Goal: Task Accomplishment & Management: Complete application form

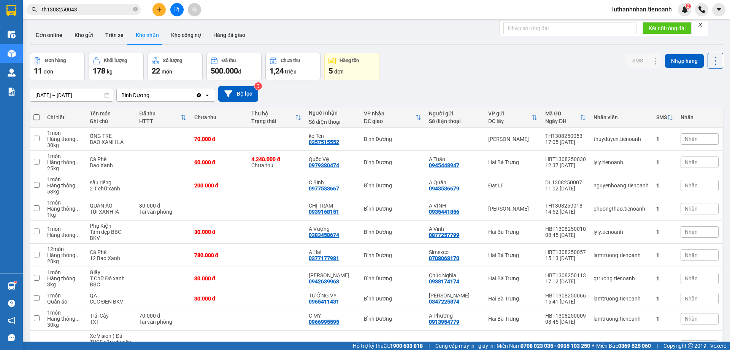
click at [153, 11] on button at bounding box center [159, 9] width 13 height 13
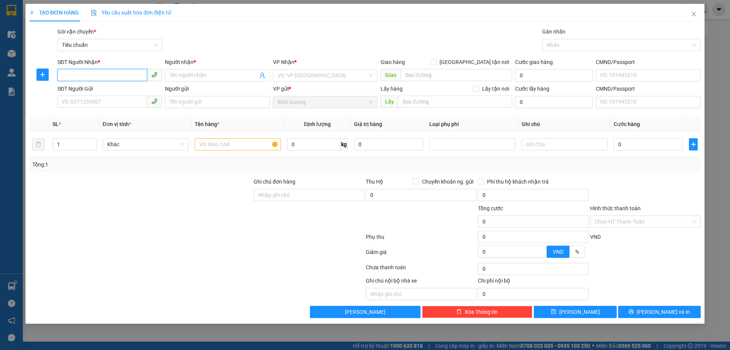
click at [117, 75] on input "SĐT Người Nhận *" at bounding box center [102, 75] width 90 height 12
click at [86, 73] on input "SĐT Người Nhận *" at bounding box center [102, 75] width 90 height 12
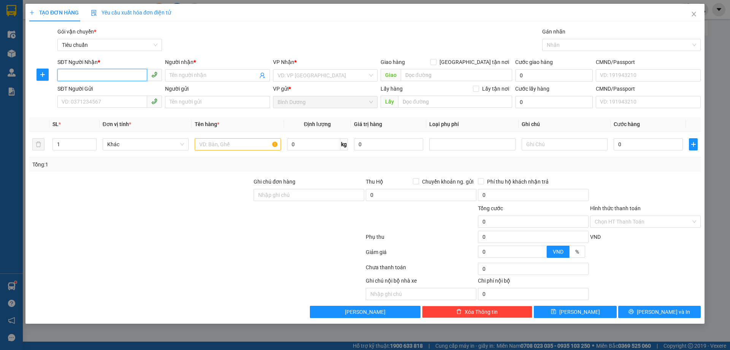
click at [103, 76] on input "SĐT Người Nhận *" at bounding box center [102, 75] width 90 height 12
click at [110, 92] on div "0334243347 - A Tân" at bounding box center [109, 90] width 95 height 8
type input "0334243347"
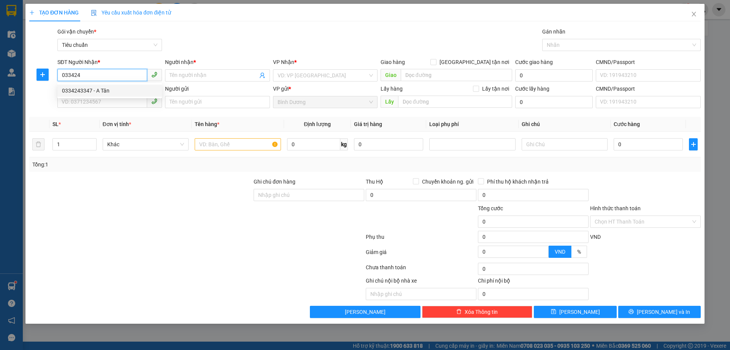
type input "A Tân"
type input "30.000"
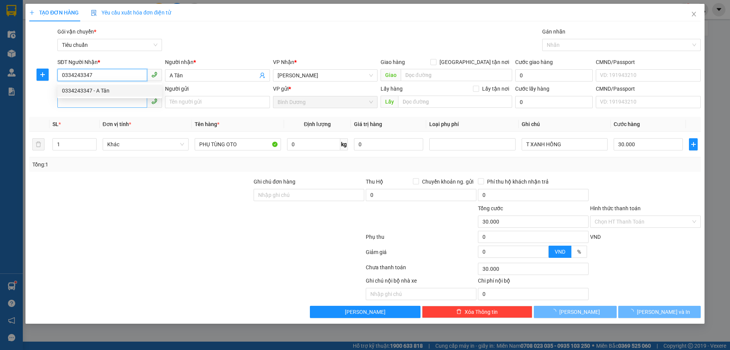
type input "0334243347"
click at [105, 102] on input "SĐT Người Gửi" at bounding box center [102, 101] width 90 height 12
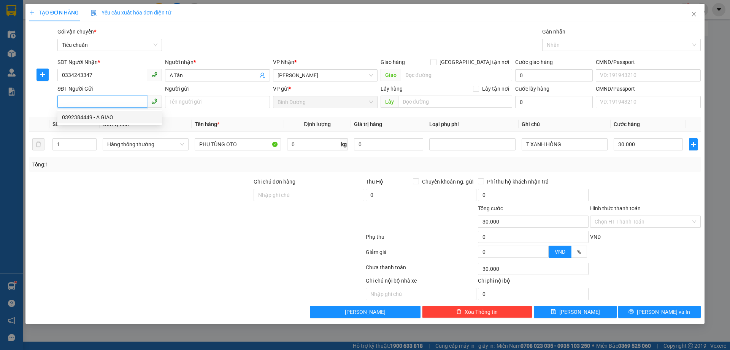
click at [110, 117] on div "0392384449 - A GIAO" at bounding box center [109, 117] width 95 height 8
type input "0392384449"
type input "A GIAO"
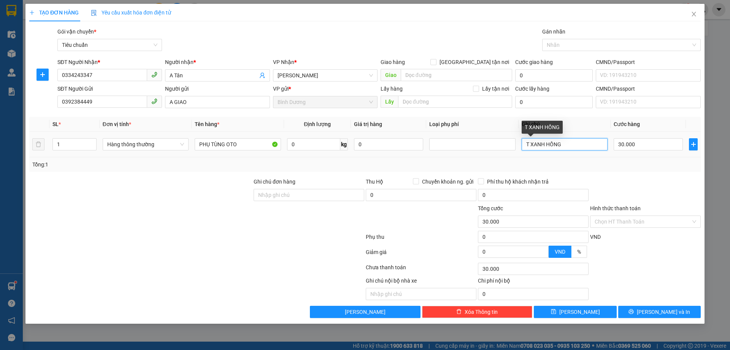
click at [537, 145] on input "T XANH HỒNG" at bounding box center [565, 144] width 86 height 12
type input "T TRƠN BNL"
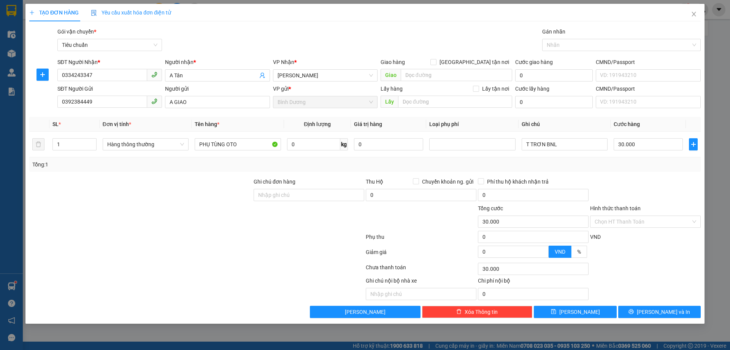
click at [580, 160] on div "Tổng: 1" at bounding box center [365, 164] width 666 height 8
click at [300, 148] on input "0" at bounding box center [313, 144] width 53 height 12
type input "11"
click at [311, 167] on div "Tổng: 1" at bounding box center [365, 164] width 666 height 8
type input "50.000"
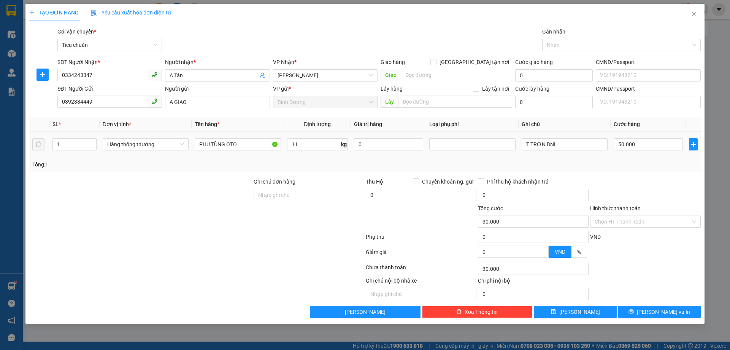
type input "50.000"
click at [660, 316] on button "[PERSON_NAME] và In" at bounding box center [660, 311] width 83 height 12
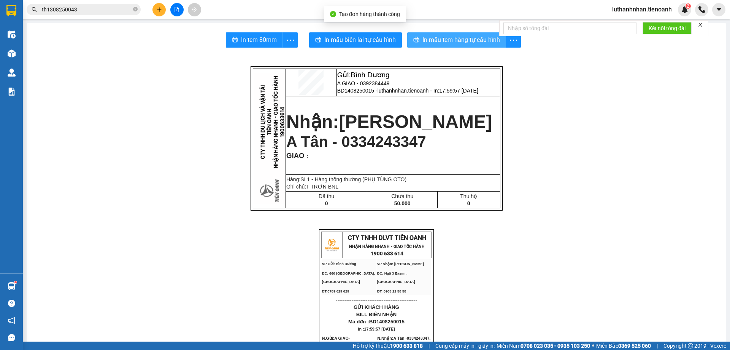
click at [436, 41] on span "In mẫu tem hàng tự cấu hình" at bounding box center [462, 40] width 78 height 10
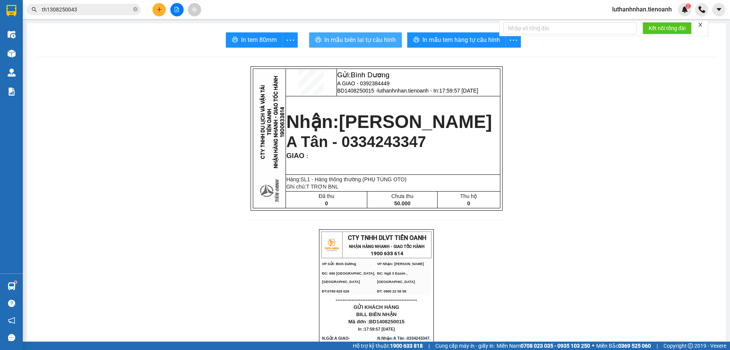
click at [379, 39] on span "In mẫu biên lai tự cấu hình" at bounding box center [360, 40] width 72 height 10
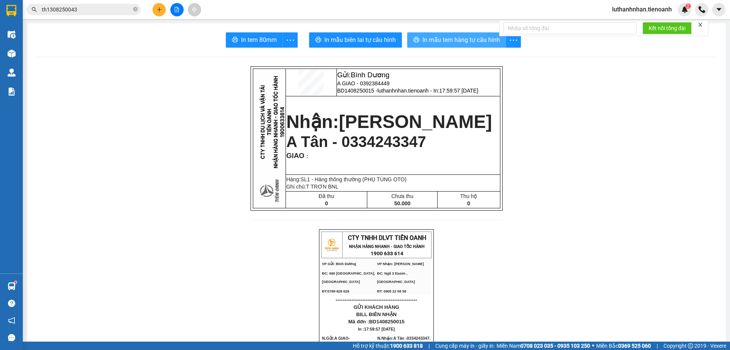
click at [458, 45] on span "In mẫu tem hàng tự cấu hình" at bounding box center [462, 40] width 78 height 10
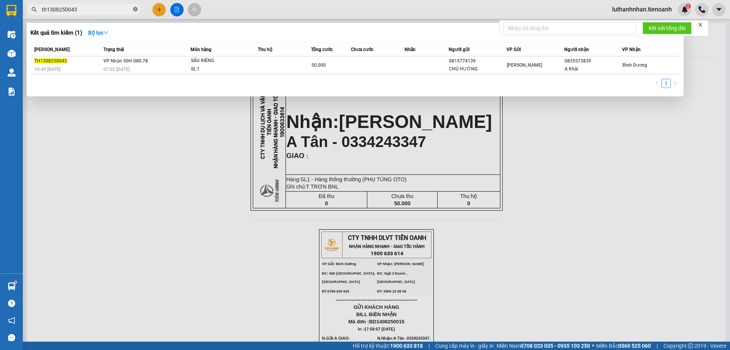
click at [135, 10] on icon "close-circle" at bounding box center [135, 9] width 5 height 5
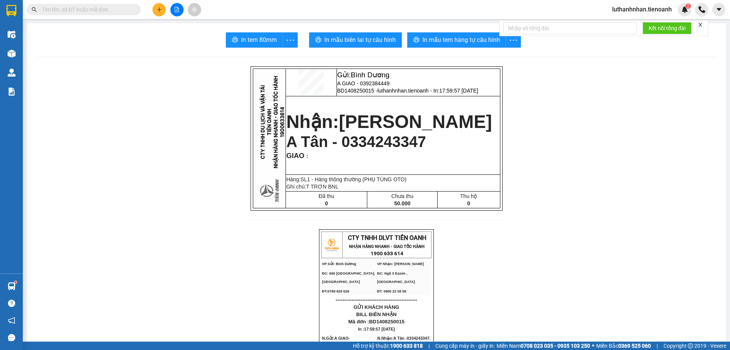
click at [113, 12] on input "text" at bounding box center [87, 9] width 90 height 8
click at [157, 8] on icon "plus" at bounding box center [159, 9] width 5 height 5
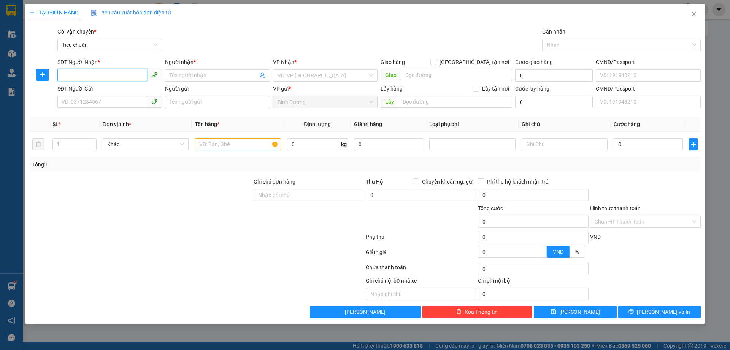
click at [114, 73] on input "SĐT Người Nhận *" at bounding box center [102, 75] width 90 height 12
click at [103, 89] on div "0971578336 - An Na" at bounding box center [109, 90] width 95 height 8
type input "0971578336"
type input "An Na"
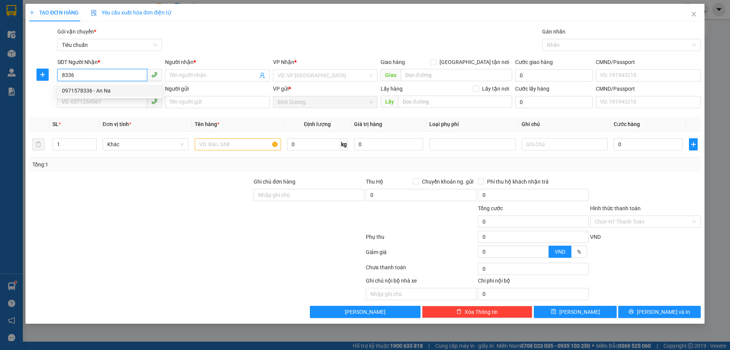
checkbox input "true"
type input "65 [PERSON_NAME]"
type input "50.000"
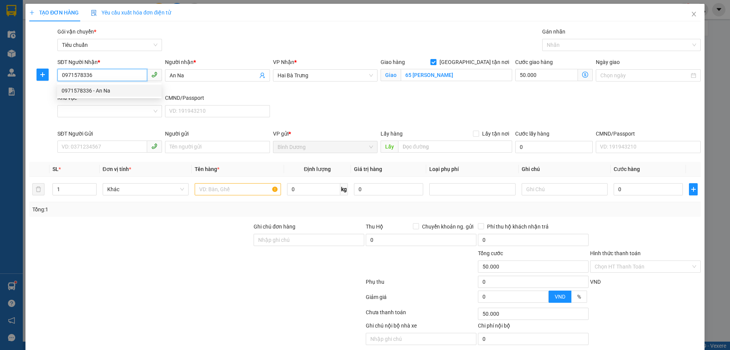
type input "0971578336"
type input "130.000"
click at [104, 102] on div "Khu vực" at bounding box center [109, 98] width 105 height 8
click at [104, 105] on input "Khu vực" at bounding box center [107, 110] width 90 height 11
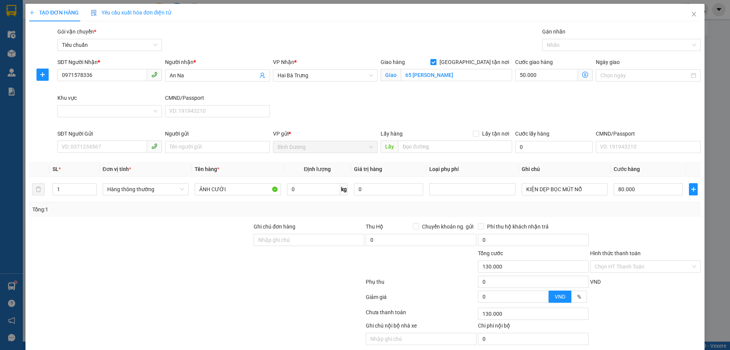
click at [307, 111] on div "SĐT Người Nhận * 0971578336 Người nhận * An Na VP Nhận * Hai Bà Trưng Giao hàng…" at bounding box center [379, 94] width 647 height 72
click at [94, 145] on input "SĐT Người Gửi" at bounding box center [102, 146] width 90 height 12
click at [98, 164] on div "0922342424 - 24H" at bounding box center [109, 162] width 95 height 8
type input "0922342424"
type input "24H"
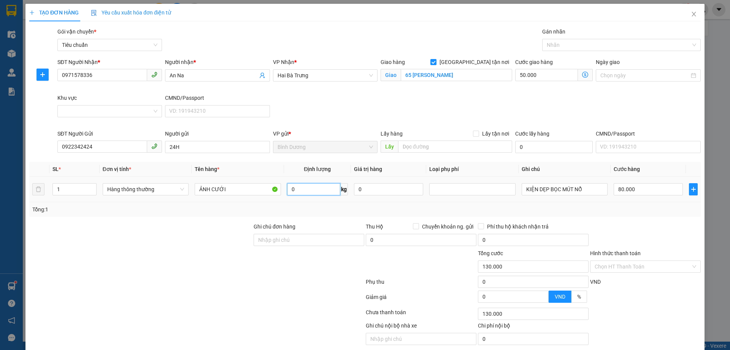
click at [298, 189] on input "0" at bounding box center [313, 189] width 53 height 12
type input "35"
click at [444, 109] on div "SĐT Người Nhận * 0971578336 Người nhận * An Na VP Nhận * Hai Bà Trưng Giao hàng…" at bounding box center [379, 94] width 647 height 72
type input "120.000"
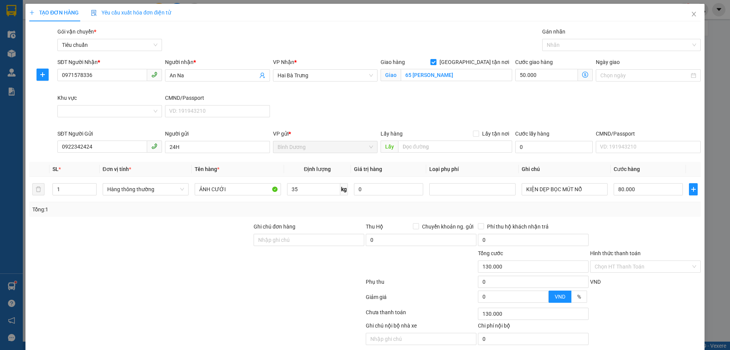
type input "70.000"
click at [130, 110] on input "Khu vực" at bounding box center [107, 110] width 90 height 11
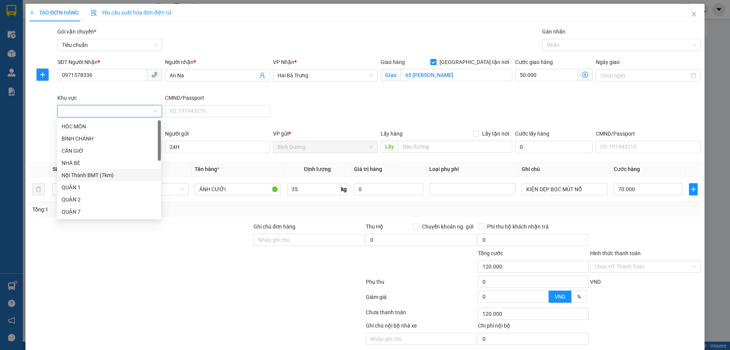
click at [99, 180] on div "Nội Thành BMT (7km)" at bounding box center [109, 175] width 104 height 12
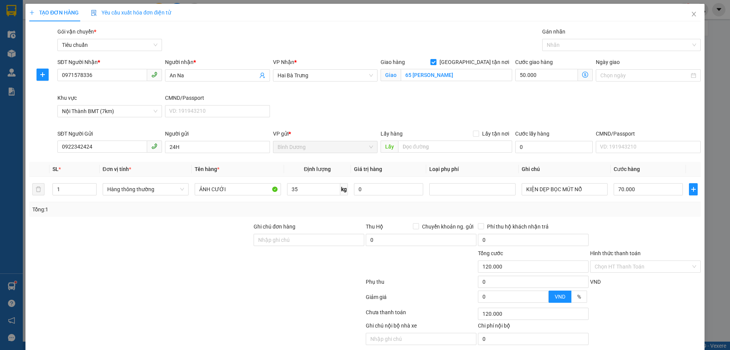
click at [399, 102] on div "SĐT Người Nhận * 0971578336 Người nhận * An Na VP Nhận * Hai Bà Trưng Giao hàng…" at bounding box center [379, 94] width 647 height 72
click at [414, 100] on div "SĐT Người Nhận * 0971578336 Người nhận * An Na VP Nhận * Hai Bà Trưng Giao hàng…" at bounding box center [379, 94] width 647 height 72
click at [539, 99] on div "SĐT Người Nhận * 0971578336 Người nhận * An Na VP Nhận * Hai Bà Trưng Giao hàng…" at bounding box center [379, 94] width 647 height 72
click at [436, 60] on input "[GEOGRAPHIC_DATA] tận nơi" at bounding box center [433, 61] width 5 height 5
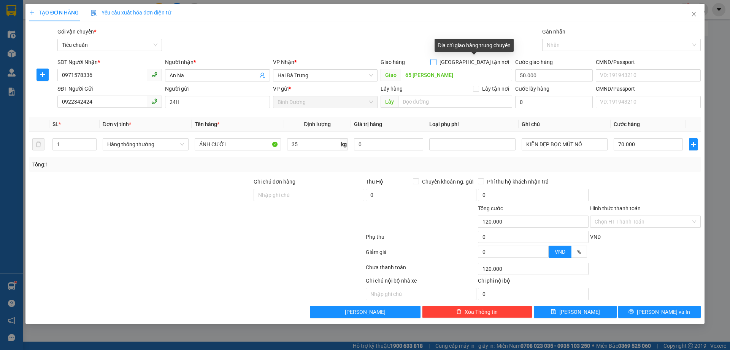
click at [436, 60] on input "[GEOGRAPHIC_DATA] tận nơi" at bounding box center [433, 61] width 5 height 5
checkbox input "true"
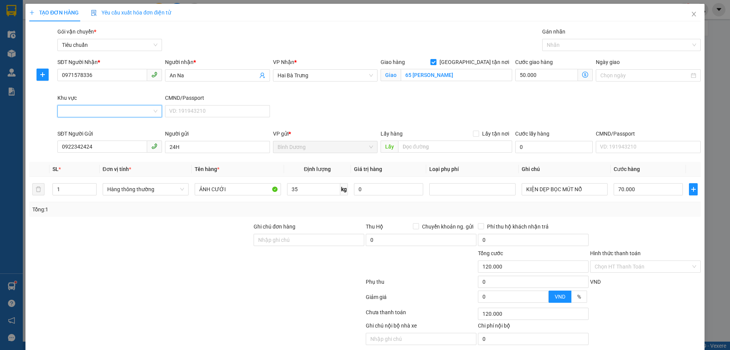
click at [121, 112] on input "Khu vực" at bounding box center [107, 110] width 90 height 11
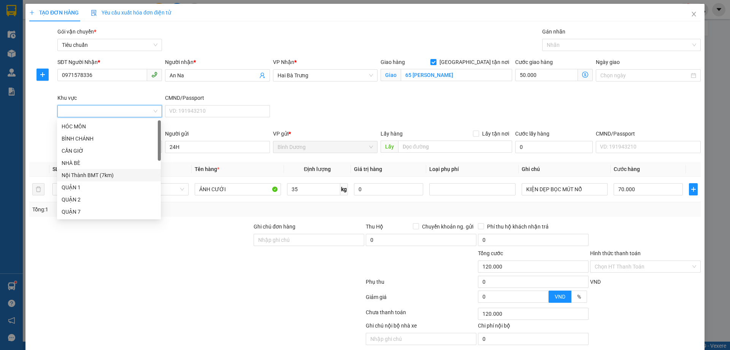
click at [99, 175] on div "Nội Thành BMT (7km)" at bounding box center [109, 175] width 95 height 8
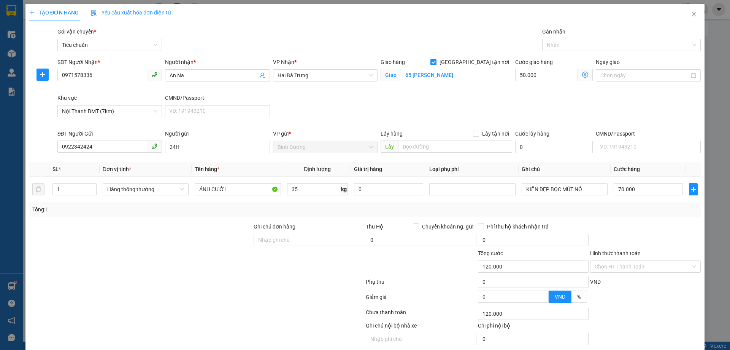
click at [638, 229] on div at bounding box center [646, 235] width 112 height 27
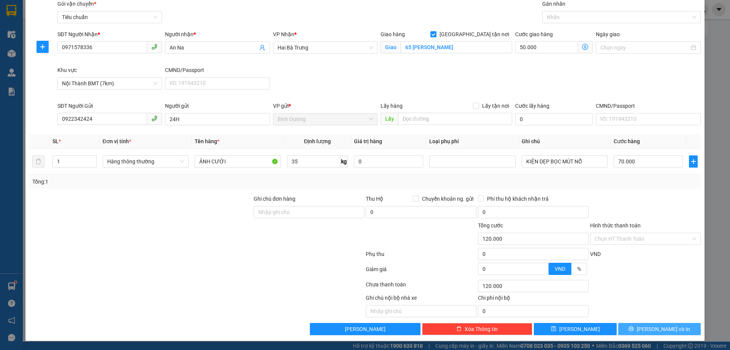
click at [656, 325] on span "[PERSON_NAME] và In" at bounding box center [663, 328] width 53 height 8
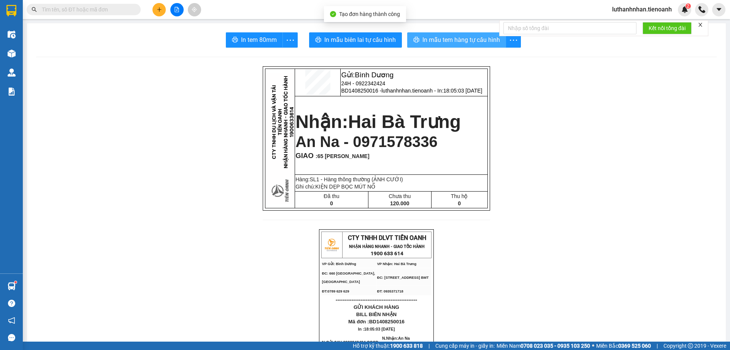
click at [448, 41] on span "In mẫu tem hàng tự cấu hình" at bounding box center [462, 40] width 78 height 10
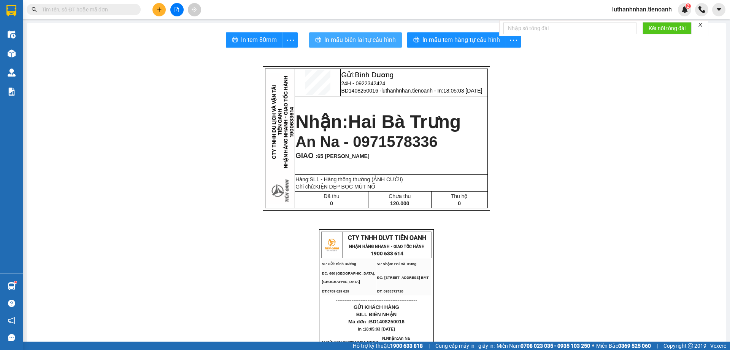
click at [379, 43] on span "In mẫu biên lai tự cấu hình" at bounding box center [360, 40] width 72 height 10
click at [90, 7] on input "text" at bounding box center [87, 9] width 90 height 8
click at [69, 10] on input "text" at bounding box center [87, 9] width 90 height 8
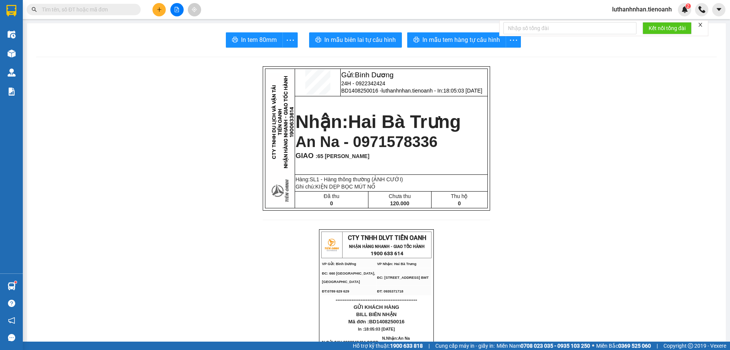
click at [69, 10] on input "text" at bounding box center [87, 9] width 90 height 8
click at [70, 10] on input "text" at bounding box center [87, 9] width 90 height 8
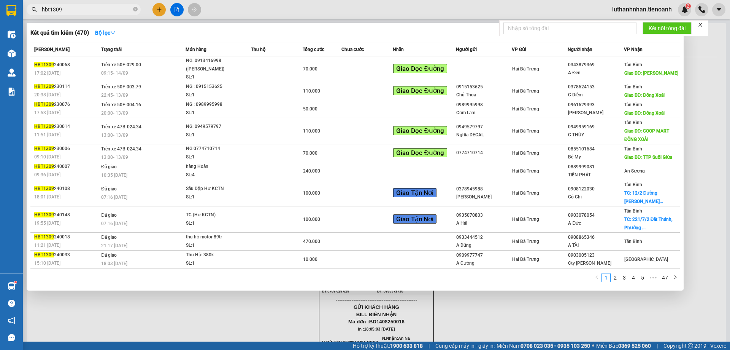
click at [49, 10] on input "hbt1309" at bounding box center [87, 9] width 90 height 8
click at [65, 8] on input "hbt1309" at bounding box center [87, 9] width 90 height 8
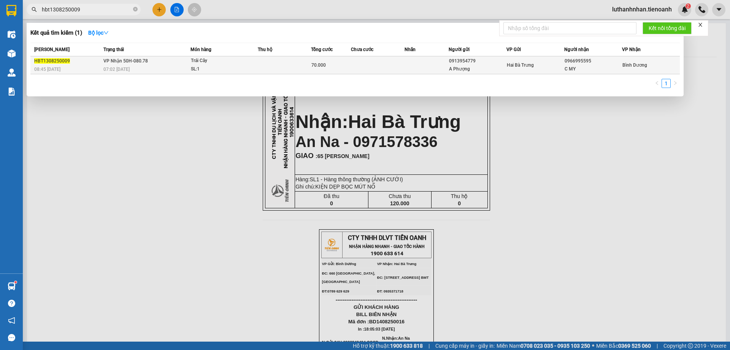
type input "hbt1308250009"
click at [127, 66] on div "07:02 [DATE]" at bounding box center [146, 69] width 87 height 8
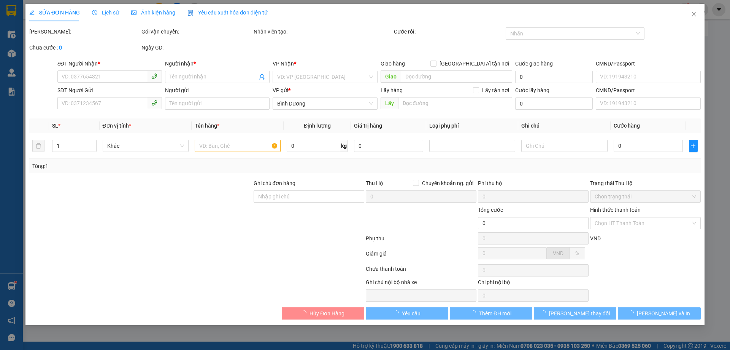
type input "0966995595"
type input "C MY"
type input "0913954779"
type input "A Phượng"
type input "70.000"
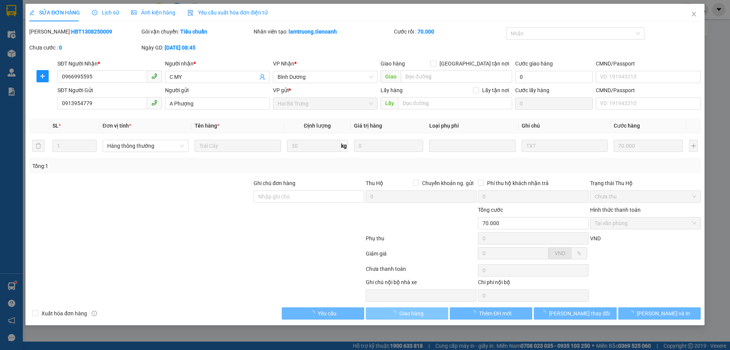
click at [419, 312] on span "Giao hàng" at bounding box center [411, 313] width 24 height 8
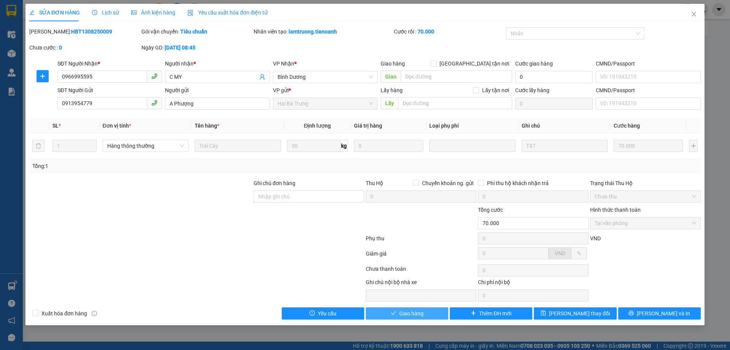
click at [419, 312] on span "Giao hàng" at bounding box center [411, 313] width 24 height 8
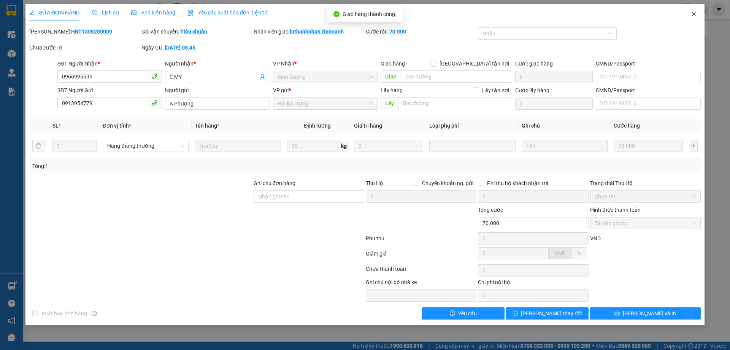
click at [692, 14] on icon "close" at bounding box center [694, 14] width 6 height 6
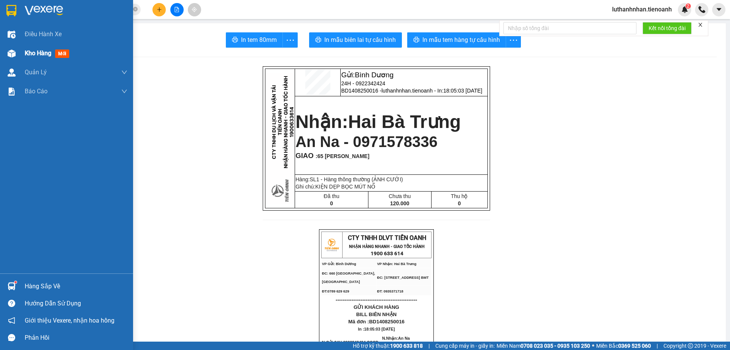
click at [33, 59] on div "Kho hàng mới" at bounding box center [76, 53] width 103 height 19
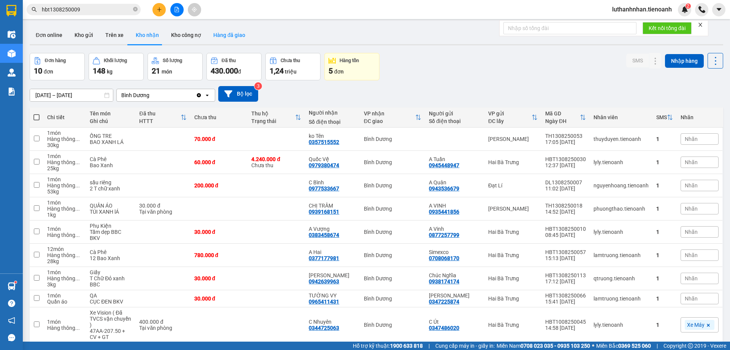
click at [218, 36] on button "Hàng đã giao" at bounding box center [229, 35] width 44 height 18
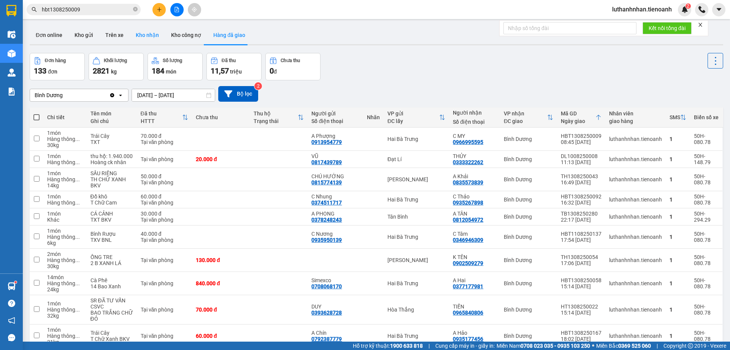
click at [148, 34] on button "Kho nhận" at bounding box center [147, 35] width 35 height 18
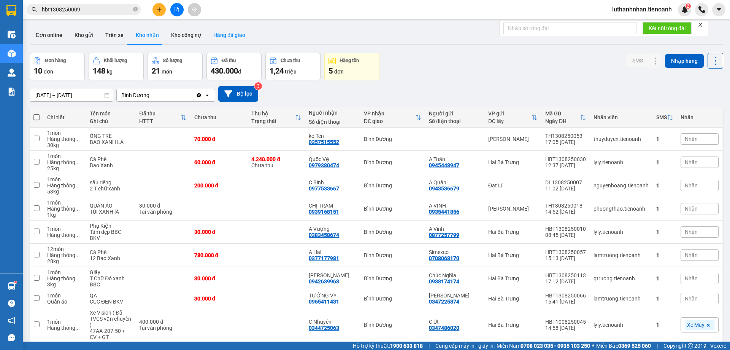
click at [237, 36] on button "Hàng đã giao" at bounding box center [229, 35] width 44 height 18
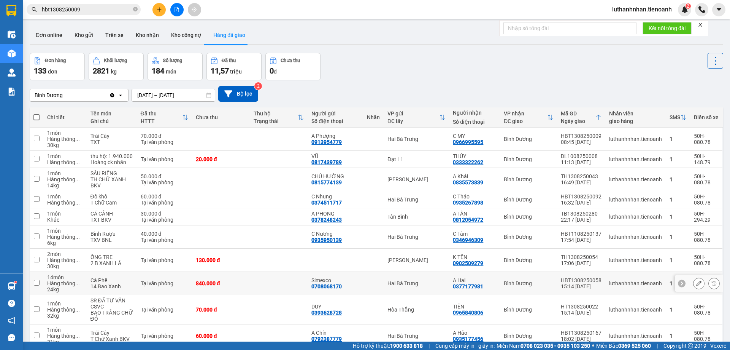
click at [696, 283] on icon at bounding box center [698, 282] width 5 height 5
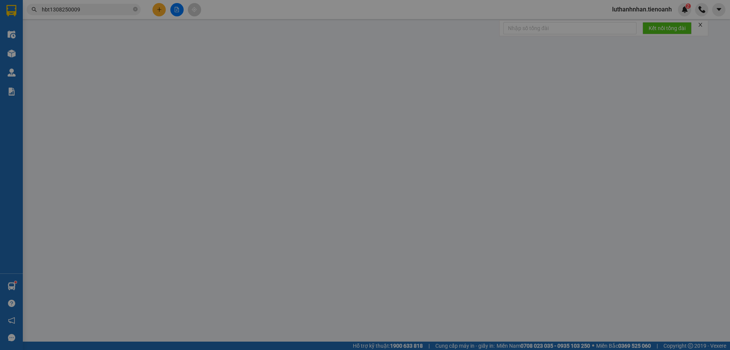
type input "0377177981"
type input "A Hai"
type input "0708068170"
type input "Simexco"
type input "hóa đơn:"
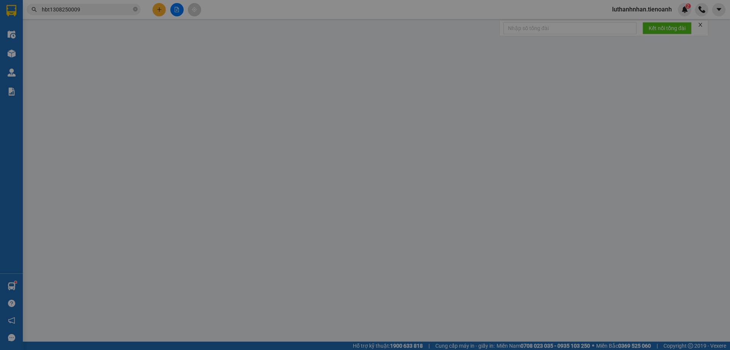
type input "840.000"
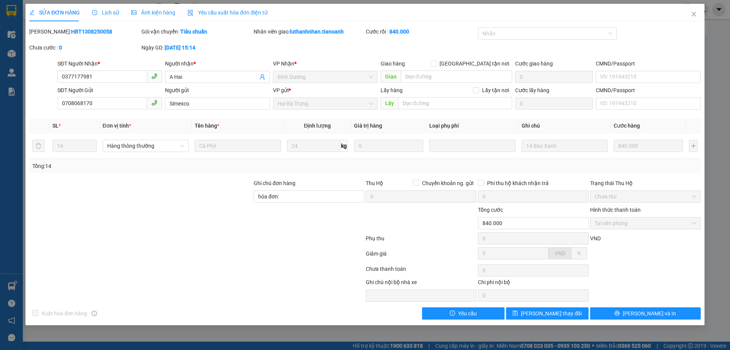
click at [112, 13] on span "Lịch sử" at bounding box center [105, 13] width 27 height 6
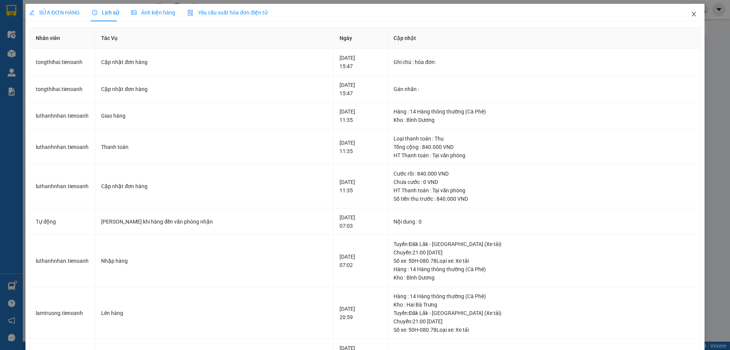
click at [692, 14] on icon "close" at bounding box center [694, 14] width 4 height 5
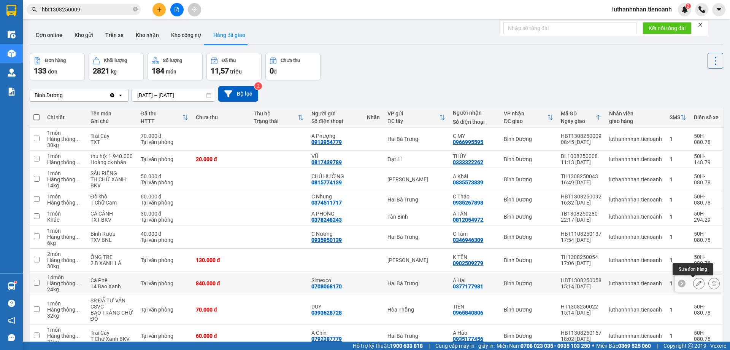
click at [696, 283] on icon at bounding box center [698, 282] width 5 height 5
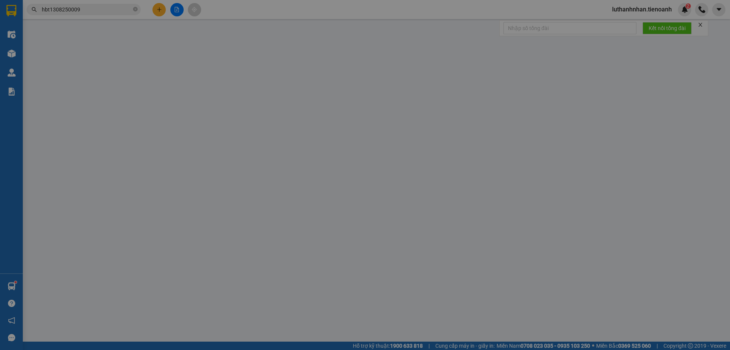
type input "0377177981"
type input "A Hai"
type input "0708068170"
type input "Simexco"
type input "hóa đơn:"
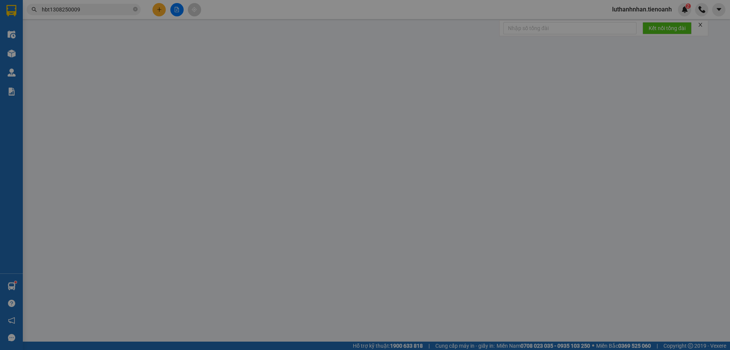
type input "840.000"
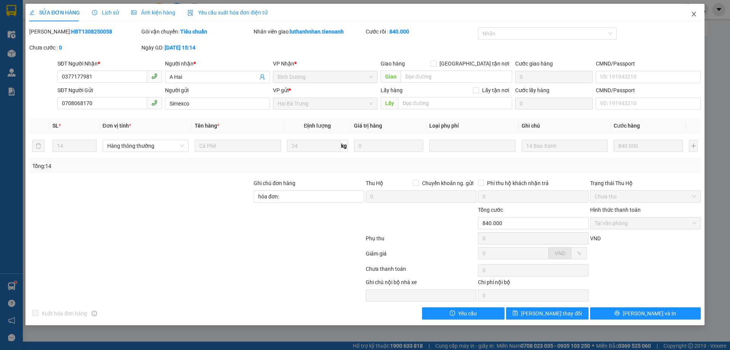
click at [695, 15] on icon "close" at bounding box center [694, 14] width 6 height 6
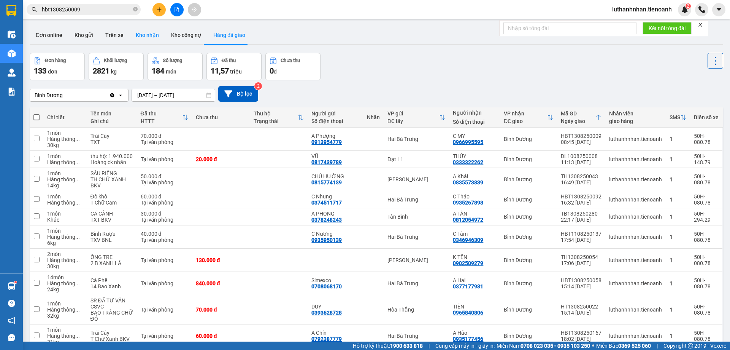
click at [152, 36] on button "Kho nhận" at bounding box center [147, 35] width 35 height 18
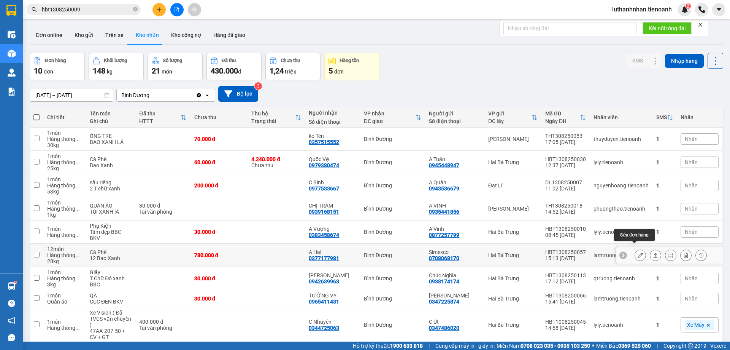
click at [638, 252] on icon at bounding box center [640, 254] width 5 height 5
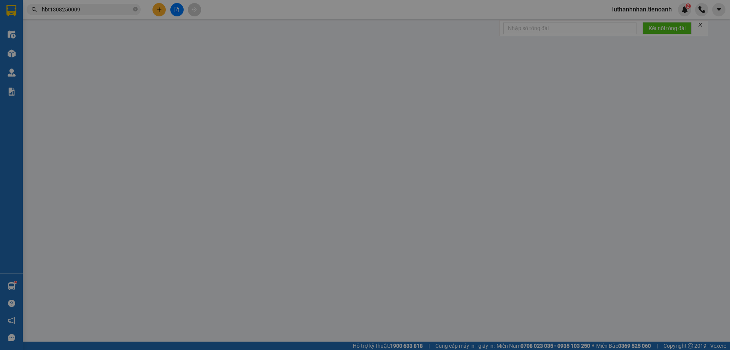
type input "0377177981"
type input "A Hai"
type input "0708068170"
type input "Simexco"
type input "780.000"
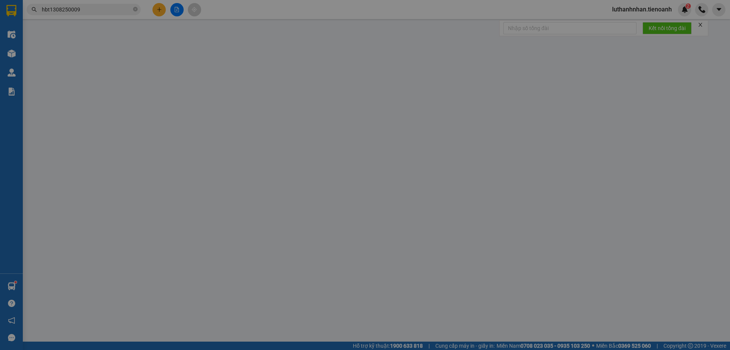
type input "780.000"
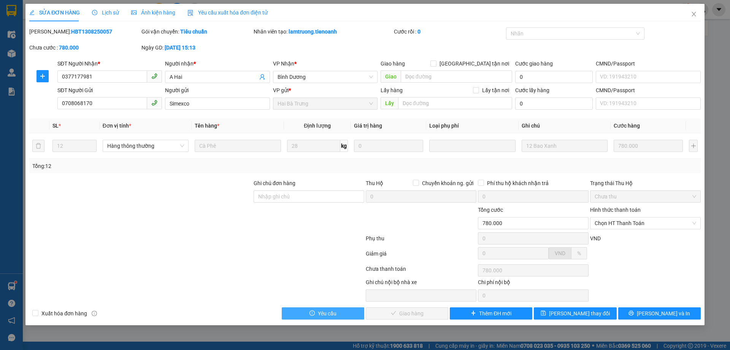
click at [351, 313] on button "Yêu cầu" at bounding box center [323, 313] width 83 height 12
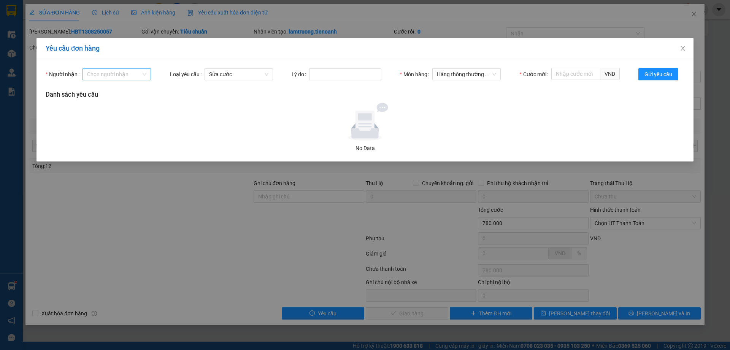
click at [130, 78] on input "Người nhận" at bounding box center [114, 73] width 54 height 11
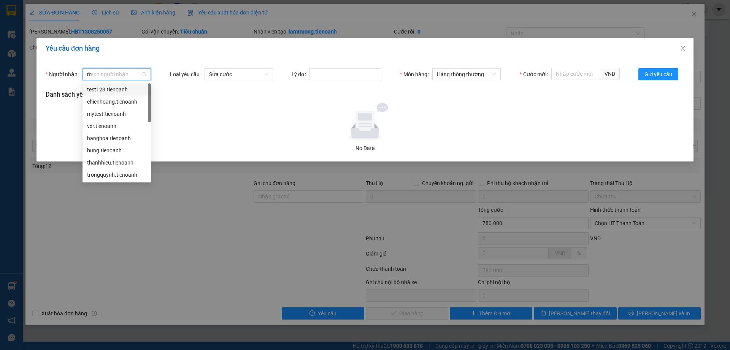
type input "my"
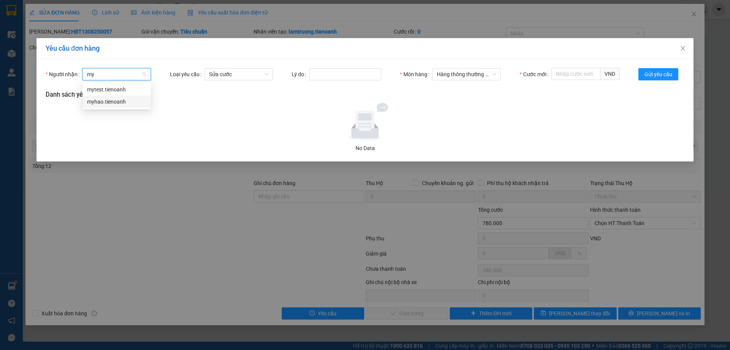
click at [119, 101] on div "myhao.tienoanh" at bounding box center [116, 101] width 59 height 8
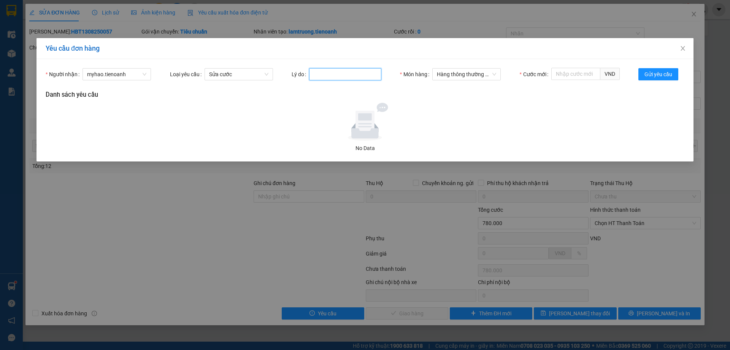
click at [321, 74] on input "Lý do" at bounding box center [345, 74] width 72 height 12
click at [328, 73] on input "Lý do" at bounding box center [345, 74] width 72 height 12
type input "Trùng Đơn, quên huỷ"
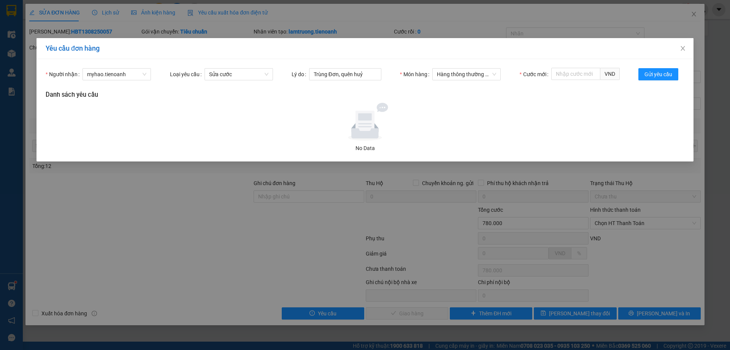
click at [427, 100] on div "Người nhận myhao.[PERSON_NAME] yêu cầu Sửa cước Lý do Trùng Đơn, quên huỷ Món h…" at bounding box center [365, 110] width 657 height 102
click at [585, 70] on input "Cước mới" at bounding box center [576, 74] width 49 height 12
type input "1"
click at [659, 112] on div at bounding box center [365, 122] width 633 height 38
click at [654, 75] on span "Gửi yêu cầu" at bounding box center [659, 74] width 28 height 8
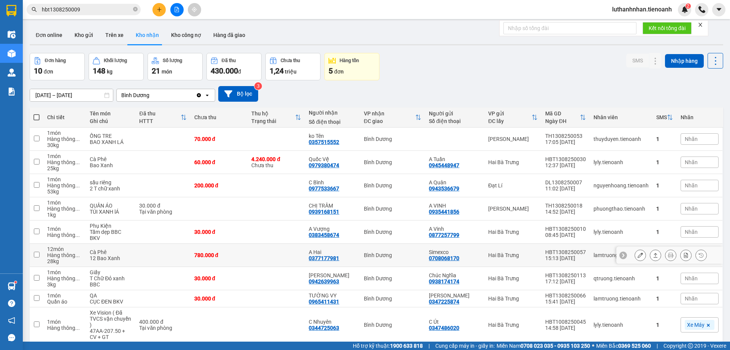
click at [635, 249] on button at bounding box center [640, 254] width 11 height 13
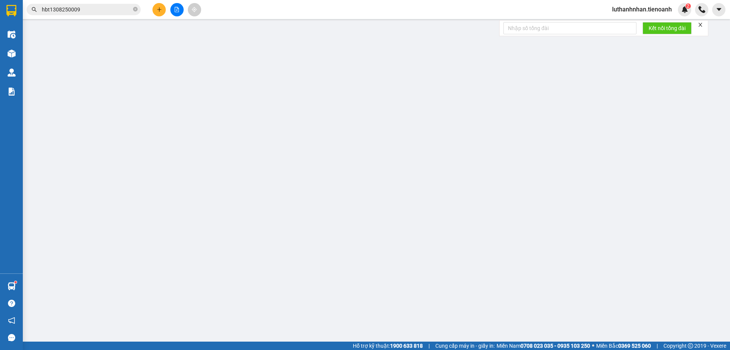
type input "0377177981"
type input "A Hai"
type input "0708068170"
type input "Simexco"
type input "780.000"
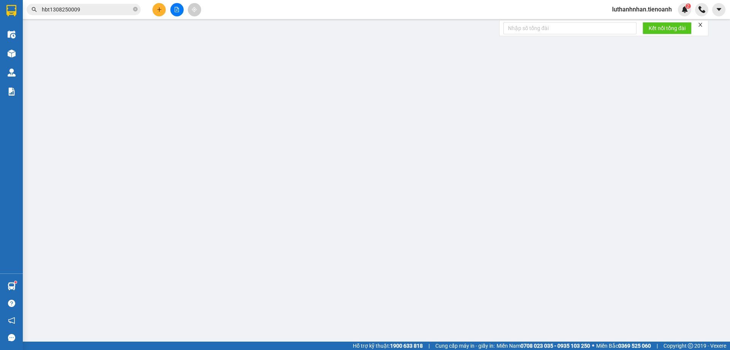
type input "780.000"
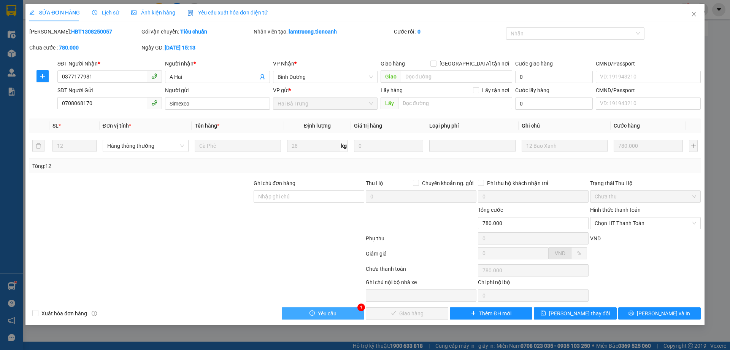
click at [351, 313] on button "Yêu cầu" at bounding box center [323, 313] width 83 height 12
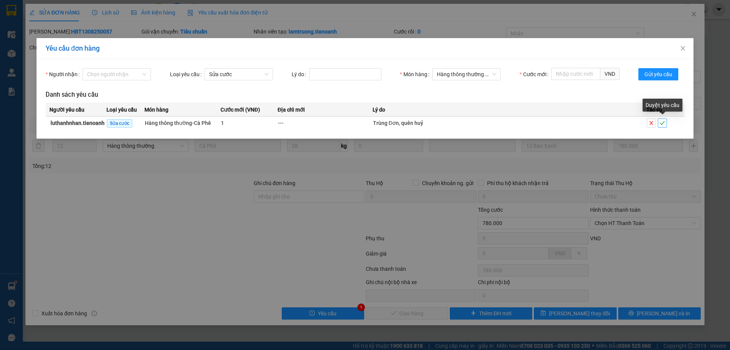
click at [664, 122] on icon "check" at bounding box center [662, 123] width 5 height 4
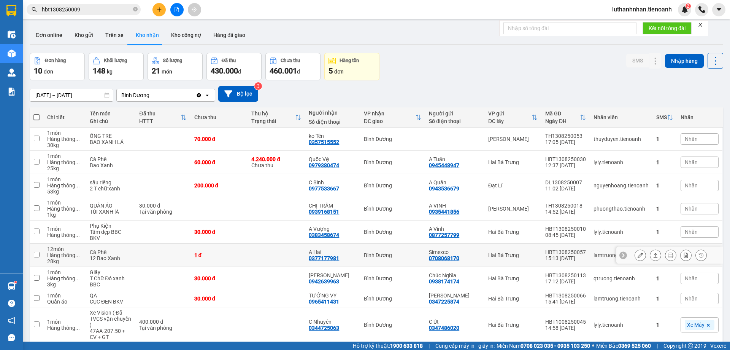
scroll to position [49, 0]
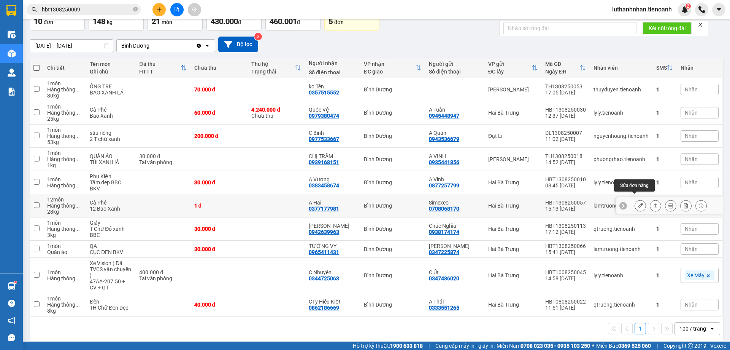
click at [638, 203] on icon at bounding box center [640, 205] width 5 height 5
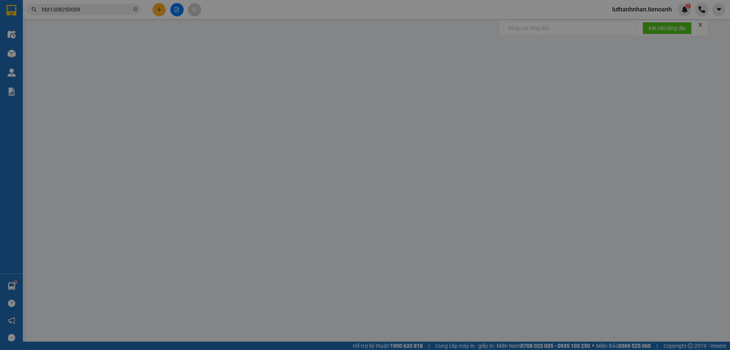
type input "0377177981"
type input "A Hai"
type input "0708068170"
type input "Simexco"
type input "1"
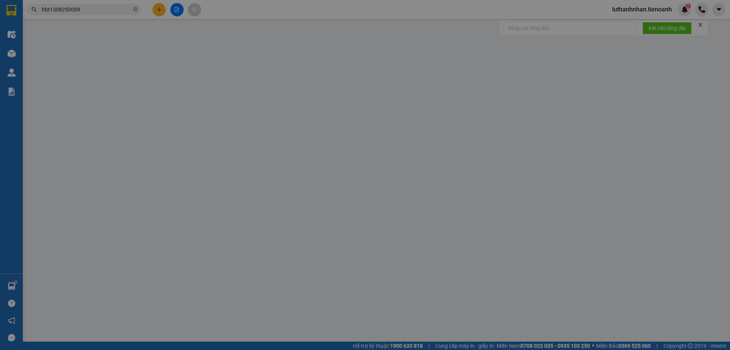
type input "1"
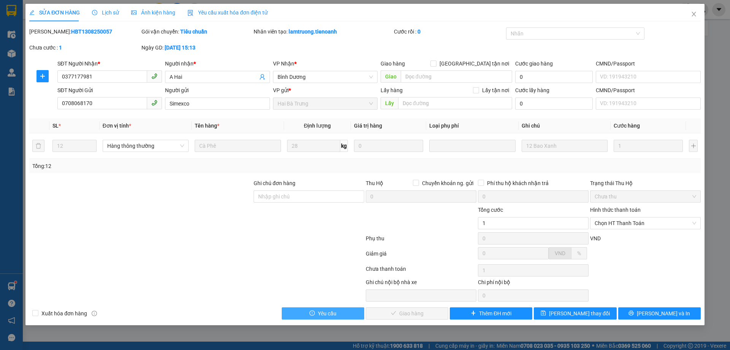
click at [336, 312] on span "Yêu cầu" at bounding box center [327, 313] width 19 height 8
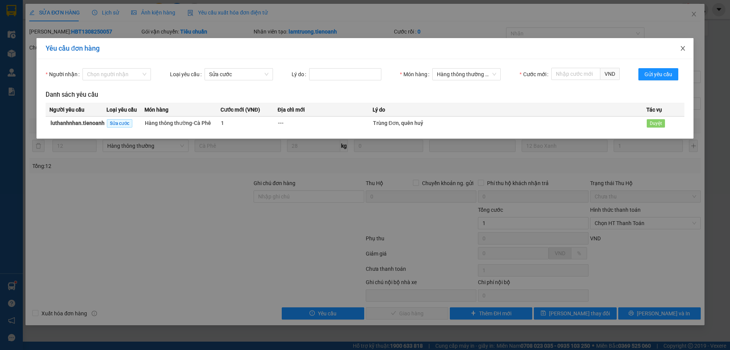
click at [687, 50] on span "Close" at bounding box center [683, 48] width 21 height 21
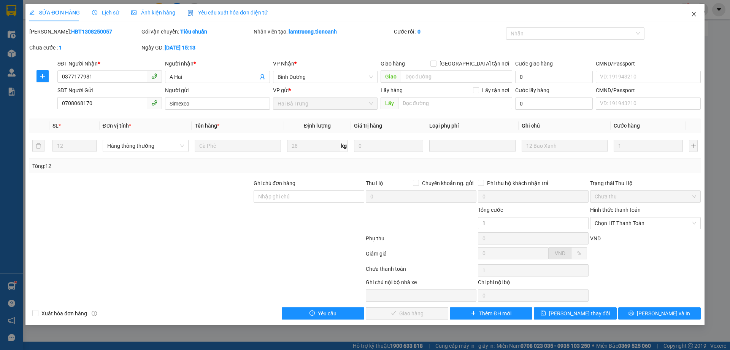
click at [693, 14] on icon "close" at bounding box center [694, 14] width 6 height 6
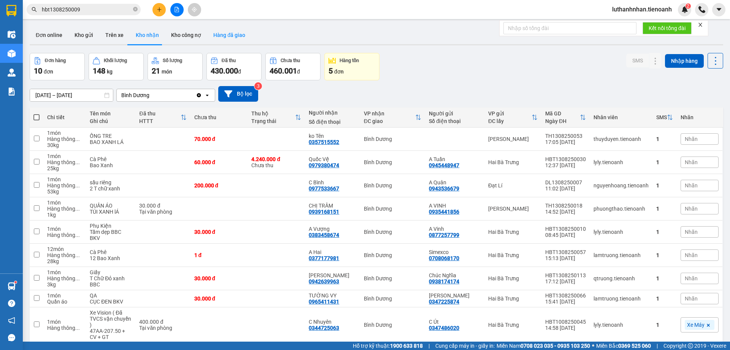
click at [233, 37] on button "Hàng đã giao" at bounding box center [229, 35] width 44 height 18
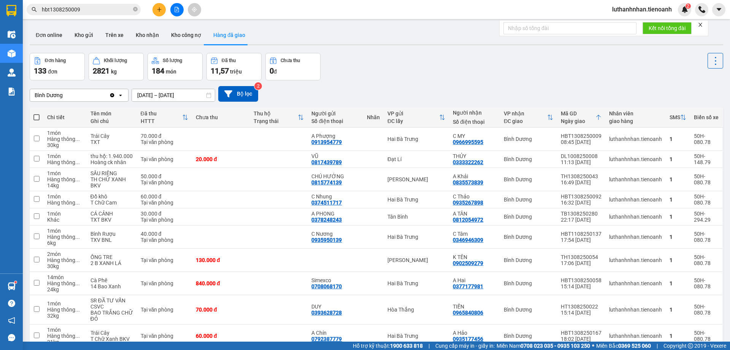
click at [338, 96] on div "Bình Dương Clear value open [DATE] – [DATE] Press the down arrow key to interac…" at bounding box center [377, 94] width 694 height 16
click at [397, 87] on div "Bình Dương Clear value open [DATE] – [DATE] Press the down arrow key to interac…" at bounding box center [377, 94] width 694 height 16
click at [229, 95] on icon at bounding box center [228, 93] width 8 height 7
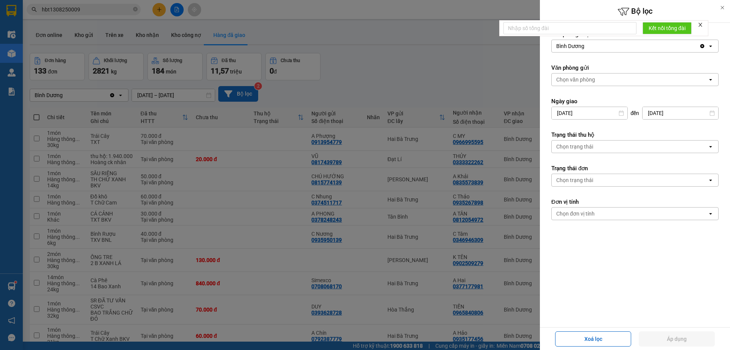
click at [441, 82] on div at bounding box center [365, 175] width 730 height 350
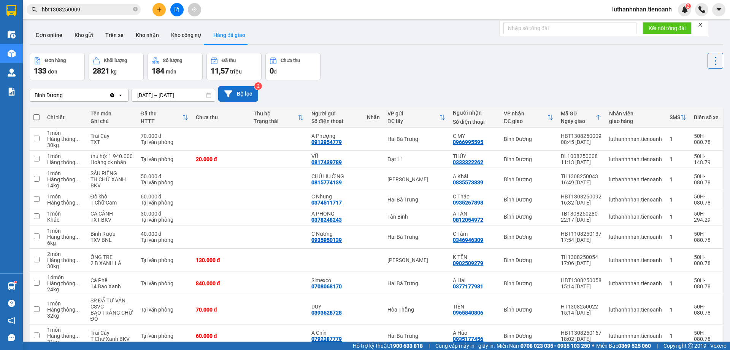
click at [405, 75] on div "Đơn hàng 133 đơn Khối lượng 2821 kg Số lượng 184 món Đã thu 11,57 triệu Chưa th…" at bounding box center [377, 66] width 694 height 27
click at [146, 34] on button "Kho nhận" at bounding box center [147, 35] width 35 height 18
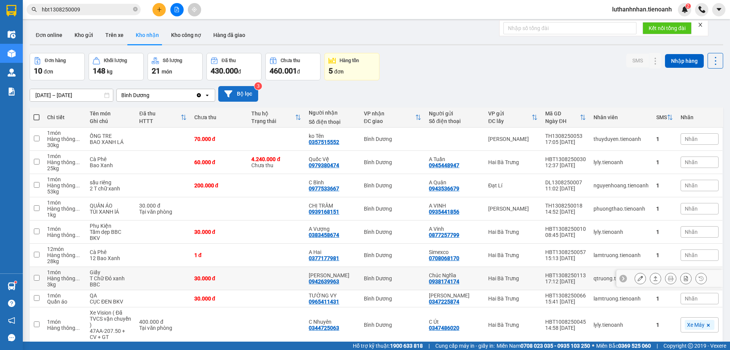
click at [638, 275] on icon at bounding box center [640, 277] width 5 height 5
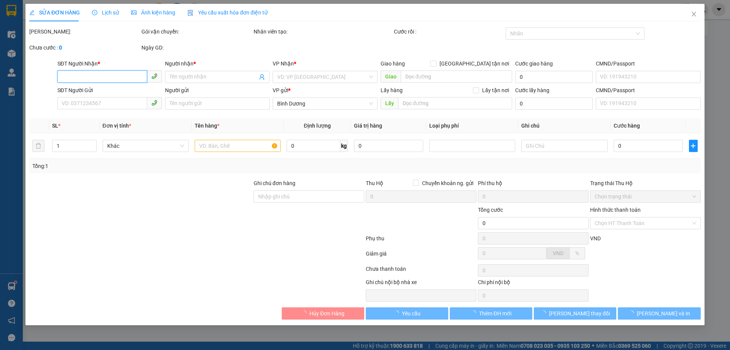
type input "0942639963"
type input "[PERSON_NAME]"
type input "0938174174"
type input "Chúc Nghĩa"
type input "250987387"
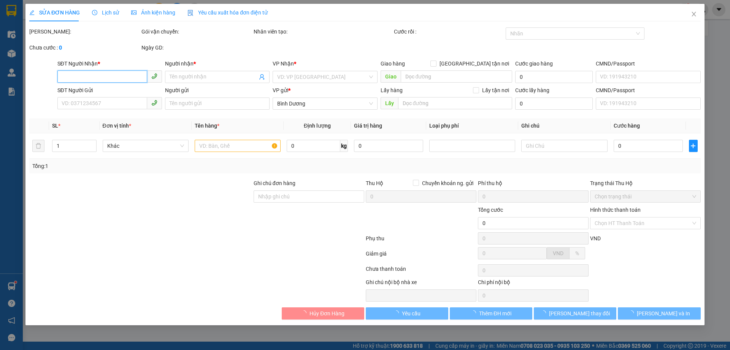
type input "30.000"
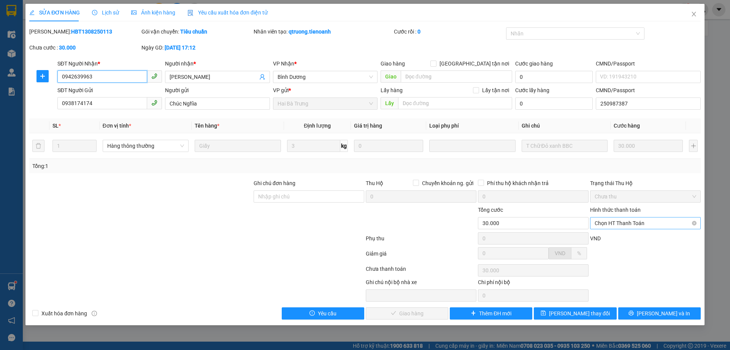
click at [622, 223] on span "Chọn HT Thanh Toán" at bounding box center [646, 222] width 102 height 11
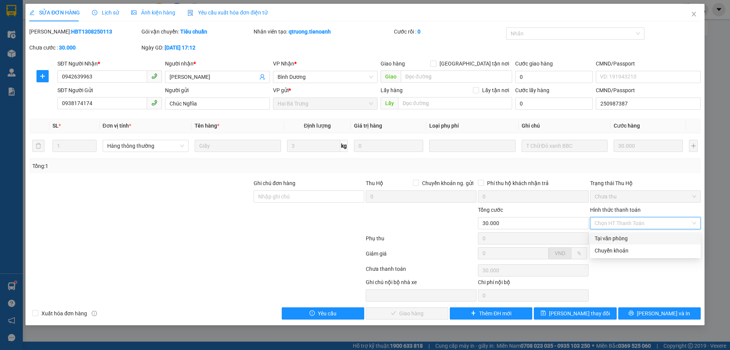
click at [606, 237] on div "Tại văn phòng" at bounding box center [646, 238] width 102 height 8
type input "0"
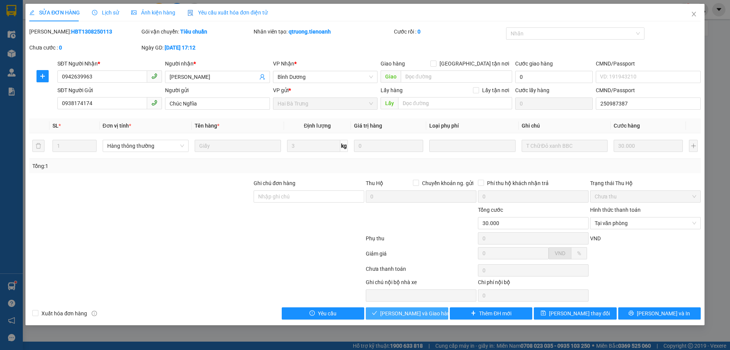
click at [433, 311] on button "[PERSON_NAME] và Giao hàng" at bounding box center [407, 313] width 83 height 12
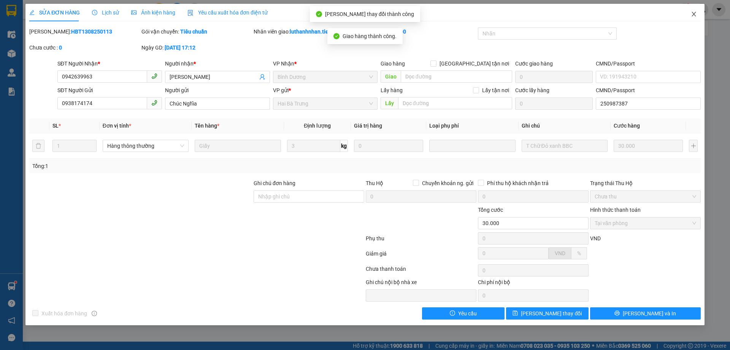
click at [694, 15] on icon "close" at bounding box center [694, 14] width 4 height 5
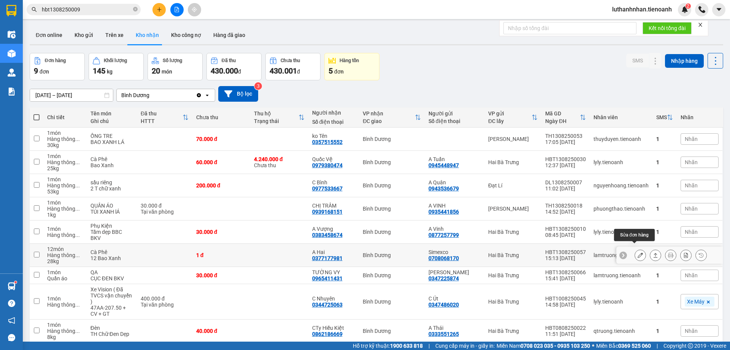
click at [638, 252] on icon at bounding box center [640, 254] width 5 height 5
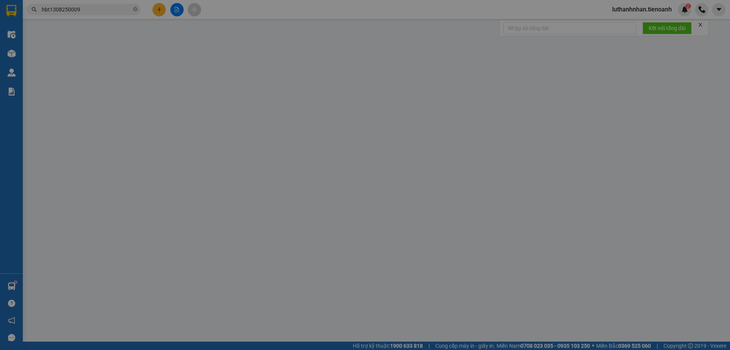
type input "0377177981"
type input "A Hai"
type input "0708068170"
type input "Simexco"
type input "1"
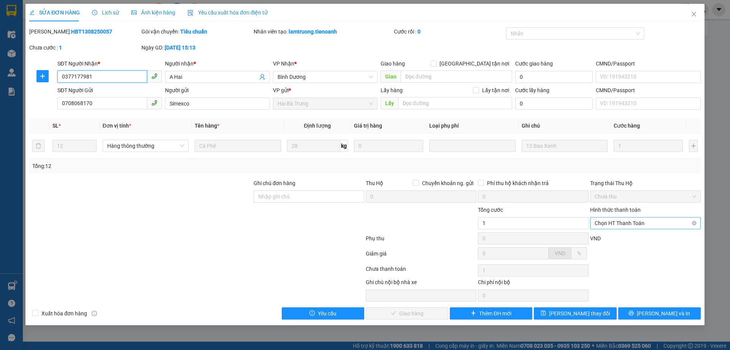
click at [622, 223] on span "Chọn HT Thanh Toán" at bounding box center [646, 222] width 102 height 11
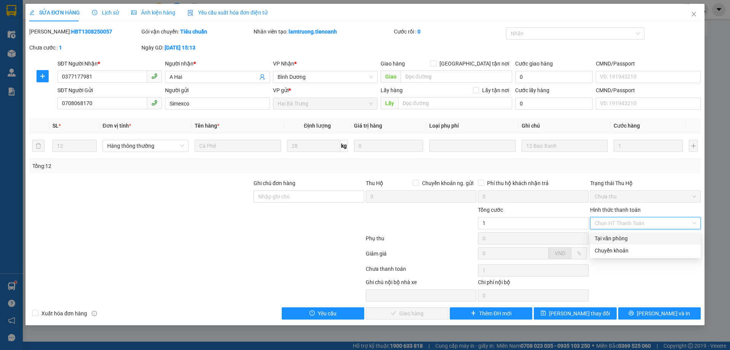
click at [613, 236] on div "Tại văn phòng" at bounding box center [646, 238] width 102 height 8
type input "0"
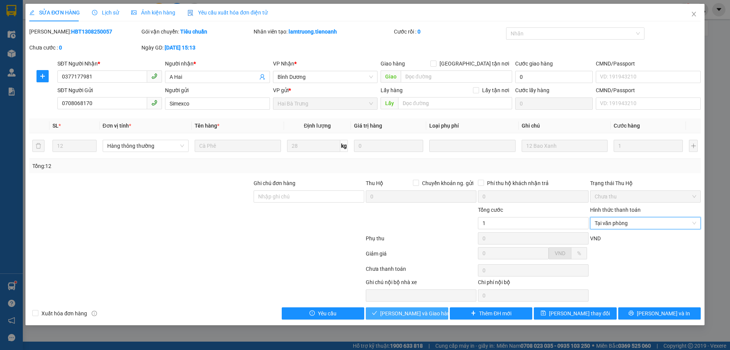
click at [407, 312] on span "[PERSON_NAME] và Giao hàng" at bounding box center [416, 313] width 73 height 8
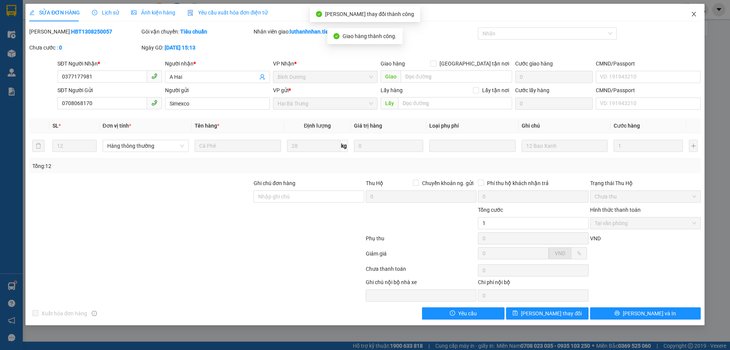
click at [694, 14] on icon "close" at bounding box center [694, 14] width 4 height 5
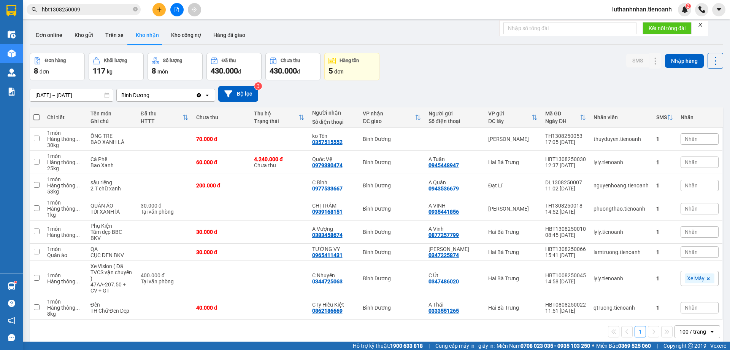
click at [95, 11] on input "hbt1308250009" at bounding box center [87, 9] width 90 height 8
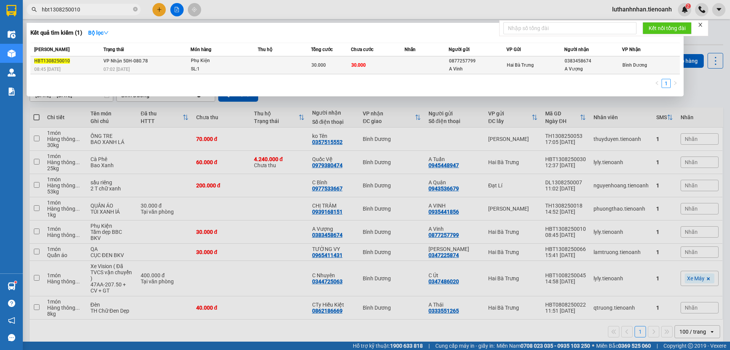
type input "hbt1308250010"
click at [184, 68] on div "07:02 [DATE]" at bounding box center [146, 69] width 87 height 8
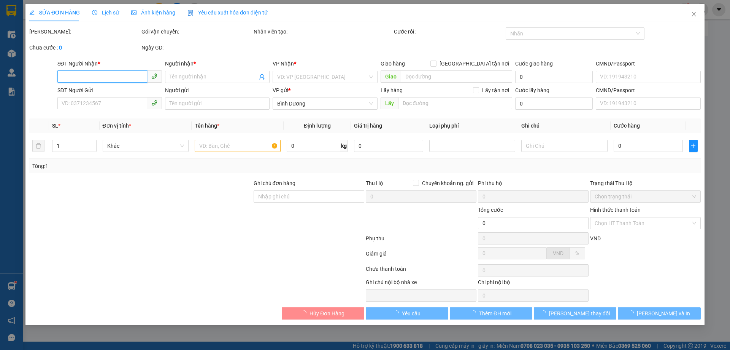
type input "0383458674"
type input "A Vượng"
type input "0877257799"
type input "A Vinh"
type input "30.000"
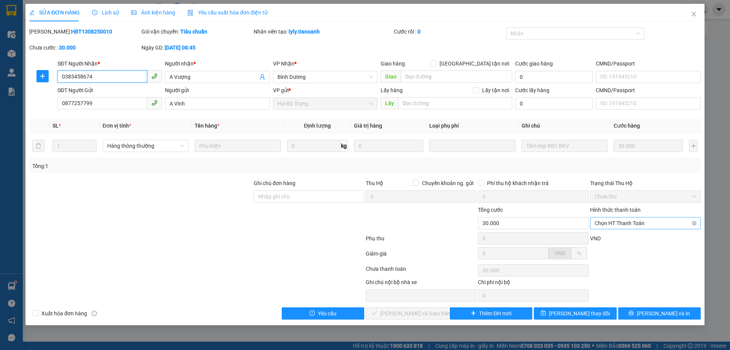
click at [606, 223] on span "Chọn HT Thanh Toán" at bounding box center [646, 222] width 102 height 11
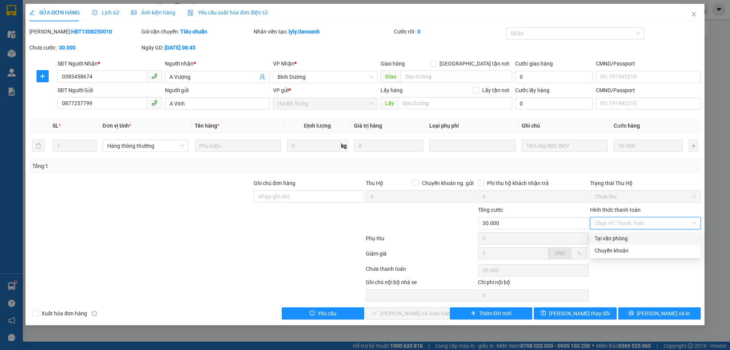
click at [617, 237] on div "Tại văn phòng" at bounding box center [646, 238] width 102 height 8
type input "0"
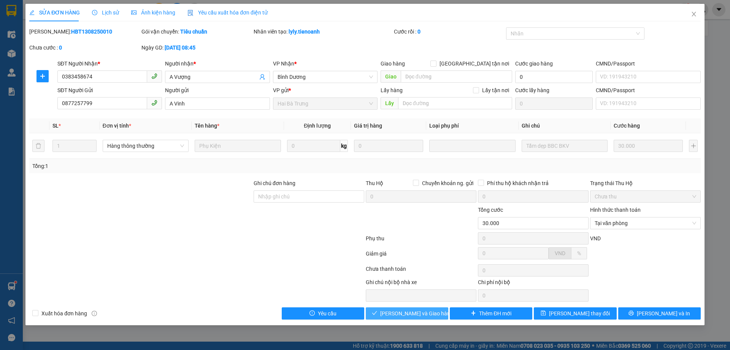
click at [430, 312] on span "[PERSON_NAME] và Giao hàng" at bounding box center [416, 313] width 73 height 8
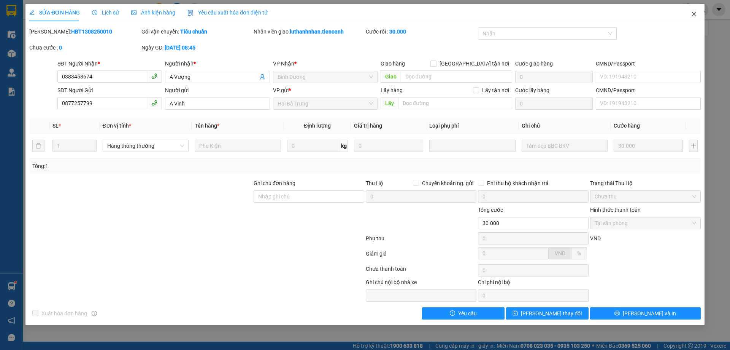
click at [696, 14] on icon "close" at bounding box center [694, 14] width 6 height 6
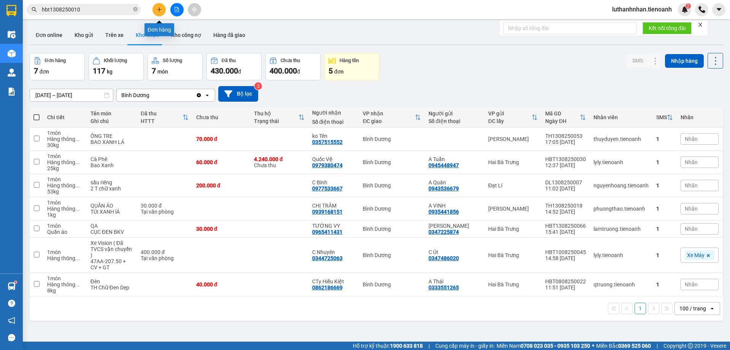
click at [157, 10] on icon "plus" at bounding box center [159, 9] width 5 height 5
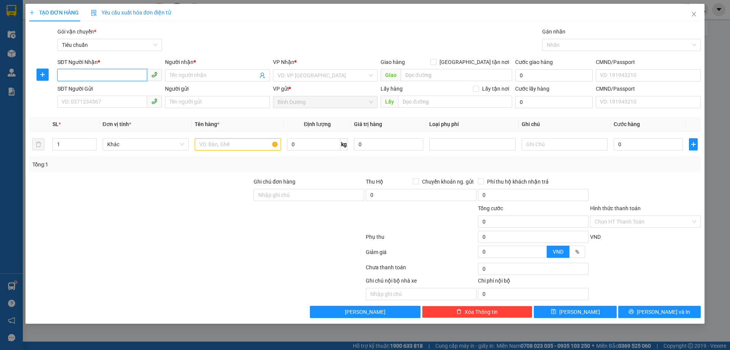
click at [111, 76] on input "SĐT Người Nhận *" at bounding box center [102, 75] width 90 height 12
type input "0986720547"
click at [110, 92] on div "0986720547 - A TÍCH" at bounding box center [109, 90] width 95 height 8
type input "A TÍCH"
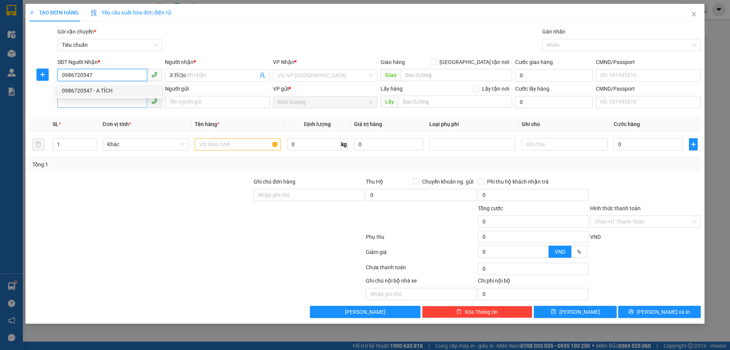
type input "30.000"
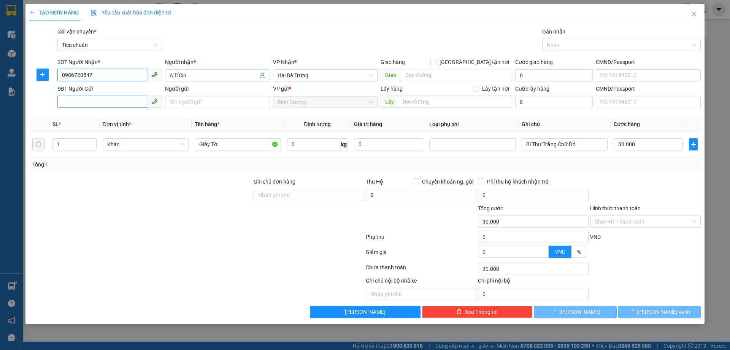
type input "0986720547"
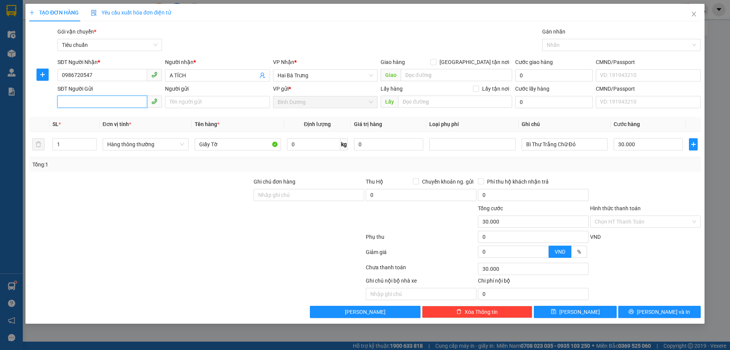
click at [111, 103] on input "SĐT Người Gửi" at bounding box center [102, 101] width 90 height 12
click at [94, 102] on input "SĐT Người Gửi" at bounding box center [102, 101] width 90 height 12
click at [108, 121] on div "0986813992 - C Thọ" at bounding box center [109, 117] width 105 height 12
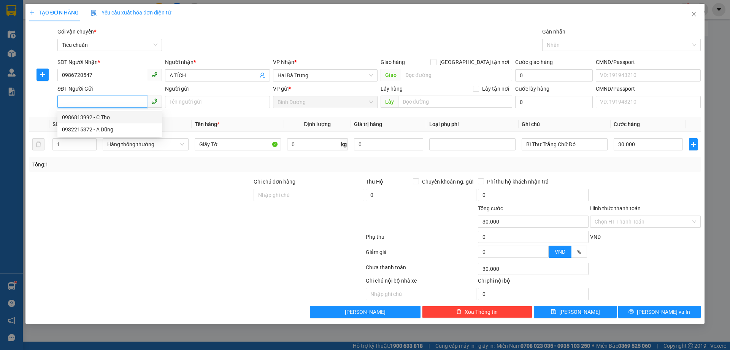
type input "0986813992"
type input "C Thọ"
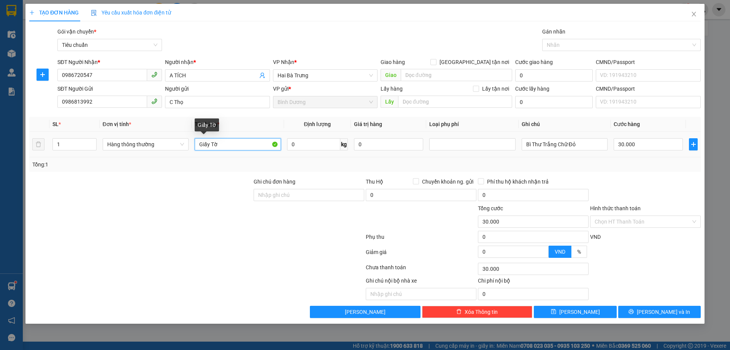
click at [231, 147] on input "Giấy Tờ" at bounding box center [238, 144] width 86 height 12
type input "GIẤY TỜ"
click at [259, 163] on div "Tổng: 1" at bounding box center [157, 164] width 250 height 8
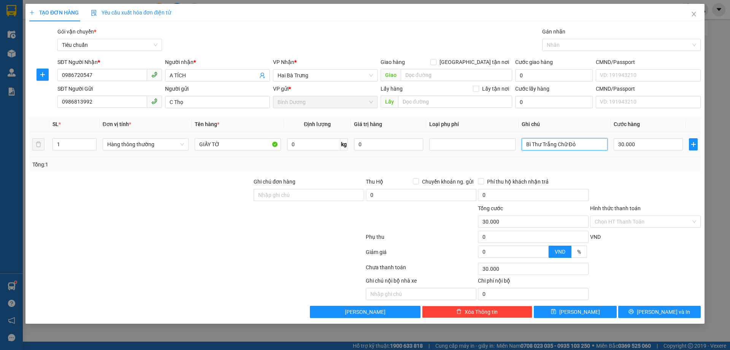
click at [548, 147] on input "Bì Thư Trắng Chữ Đỏ" at bounding box center [565, 144] width 86 height 12
click at [549, 147] on input "Bì Thư Trắng Chữ Đỏ" at bounding box center [565, 144] width 86 height 12
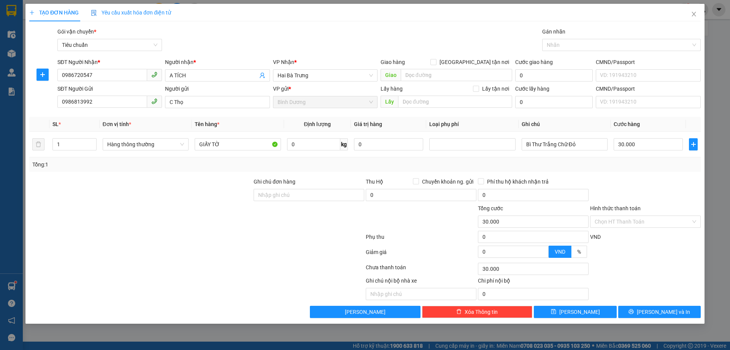
click at [599, 164] on div "Tổng: 1" at bounding box center [365, 164] width 666 height 8
click at [586, 149] on input "Bì Thư Trắng Chữ Đỏ" at bounding box center [565, 144] width 86 height 12
type input "T TRƠN BKDV"
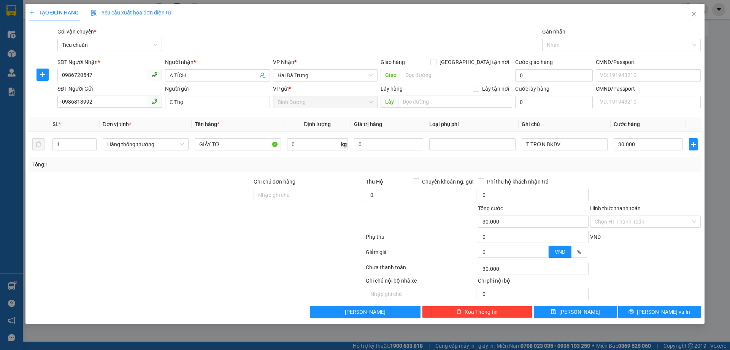
click at [611, 163] on div "Tổng: 1" at bounding box center [365, 164] width 666 height 8
click at [621, 221] on input "Hình thức thanh toán" at bounding box center [643, 221] width 96 height 11
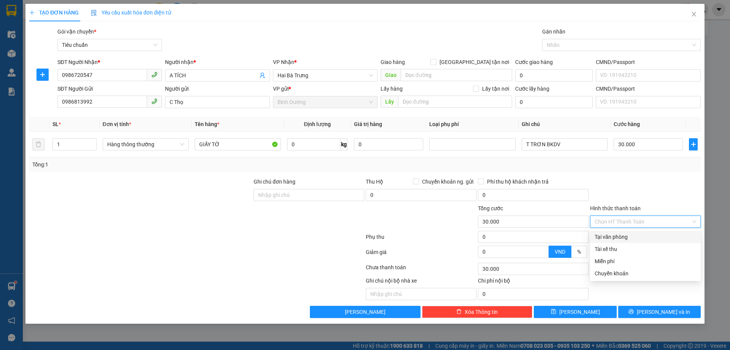
click at [622, 237] on div "Tại văn phòng" at bounding box center [646, 236] width 102 height 8
type input "0"
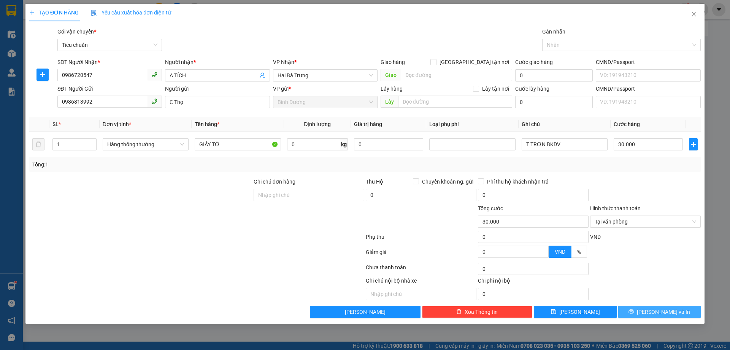
click at [666, 307] on span "[PERSON_NAME] và In" at bounding box center [663, 311] width 53 height 8
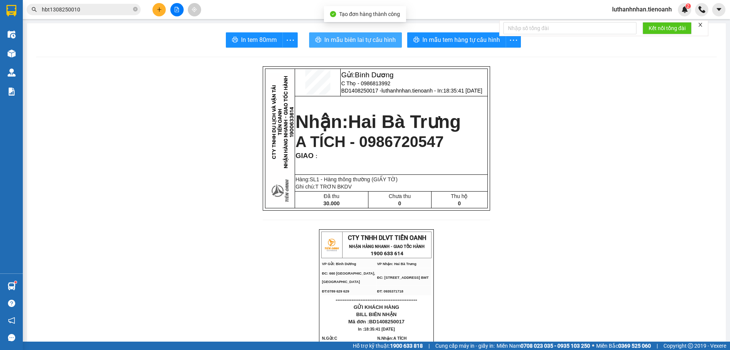
click at [384, 40] on span "In mẫu biên lai tự cấu hình" at bounding box center [360, 40] width 72 height 10
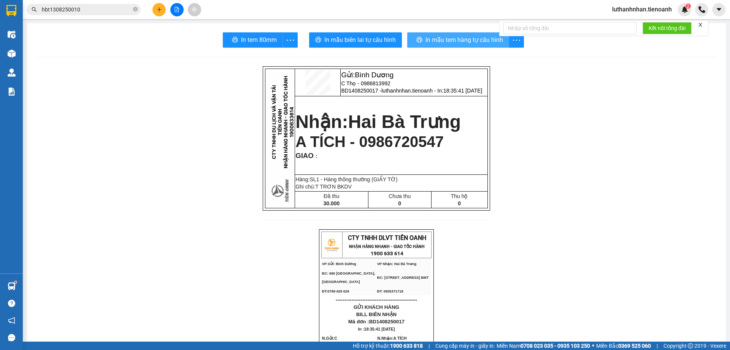
click at [460, 34] on button "In mẫu tem hàng tự cấu hình" at bounding box center [458, 39] width 102 height 15
click at [466, 45] on span "In mẫu tem hàng tự cấu hình" at bounding box center [462, 40] width 78 height 10
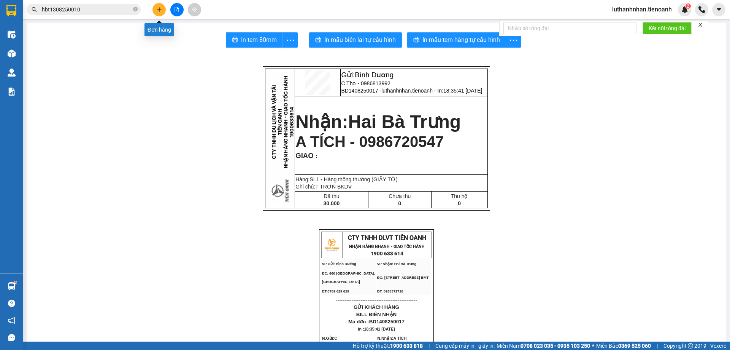
click at [161, 8] on icon "plus" at bounding box center [159, 9] width 5 height 5
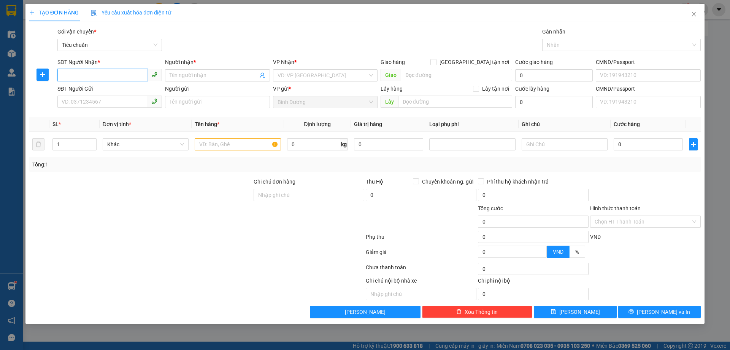
click at [121, 75] on input "SĐT Người Nhận *" at bounding box center [102, 75] width 90 height 12
type input "0368012979"
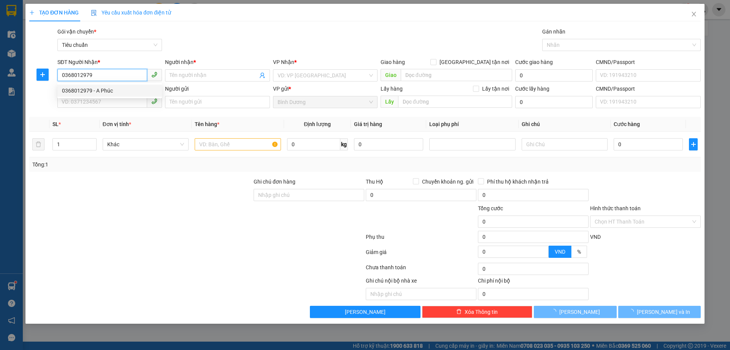
click at [108, 95] on div "0368012979 - A Phúc" at bounding box center [109, 90] width 105 height 12
type input "A [DEMOGRAPHIC_DATA]"
type input "60.000"
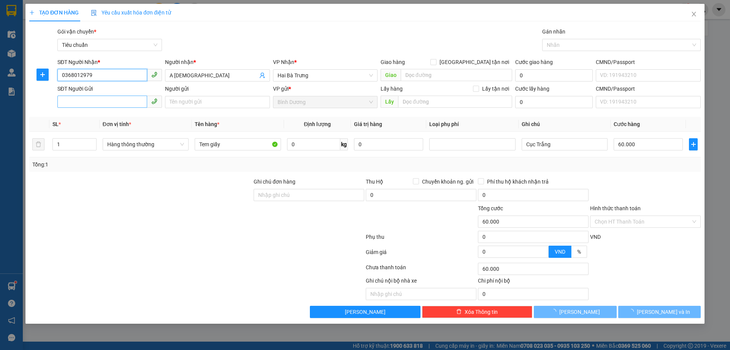
type input "0368012979"
click at [109, 102] on input "SĐT Người Gửi" at bounding box center [102, 101] width 90 height 12
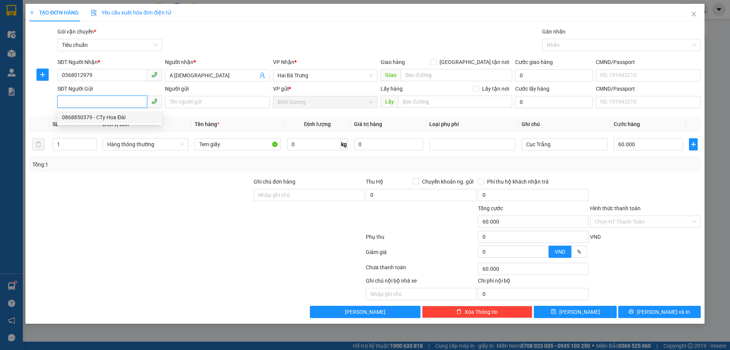
click at [121, 120] on div "0868850379 - CTy Hoa Đài" at bounding box center [109, 117] width 95 height 8
type input "0868850379"
type input "[DEMOGRAPHIC_DATA]"
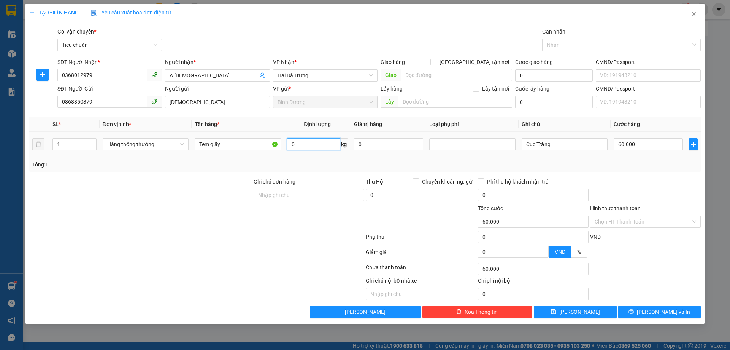
click at [297, 143] on input "0" at bounding box center [313, 144] width 53 height 12
type input "34"
click at [545, 147] on input "Cục Trắng" at bounding box center [565, 144] width 86 height 12
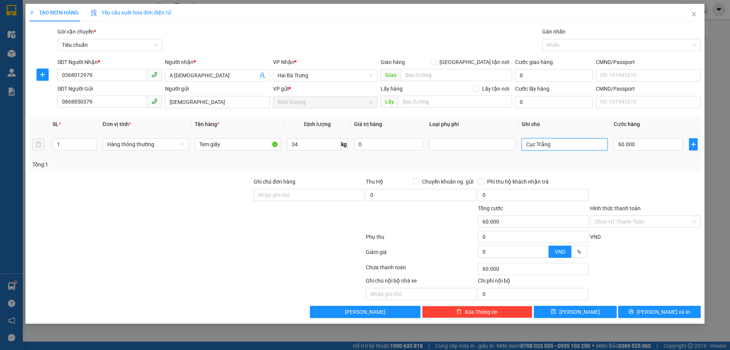
click at [545, 147] on input "Cục Trắng" at bounding box center [565, 144] width 86 height 12
type input "70.000"
type input "T TRƠN"
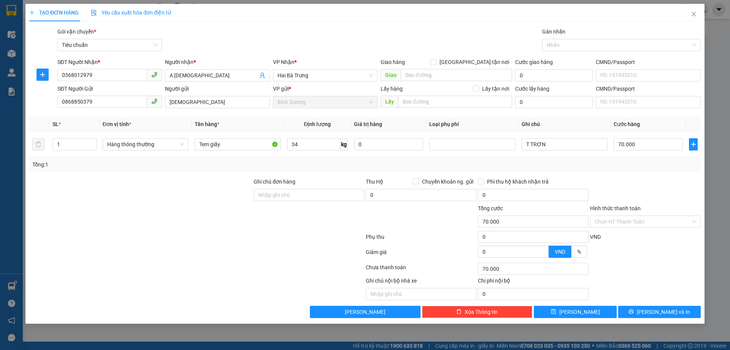
click at [599, 160] on div "Tổng: 1" at bounding box center [365, 164] width 666 height 8
drag, startPoint x: 663, startPoint y: 312, endPoint x: 660, endPoint y: 305, distance: 7.7
click at [663, 312] on span "[PERSON_NAME] và In" at bounding box center [663, 311] width 53 height 8
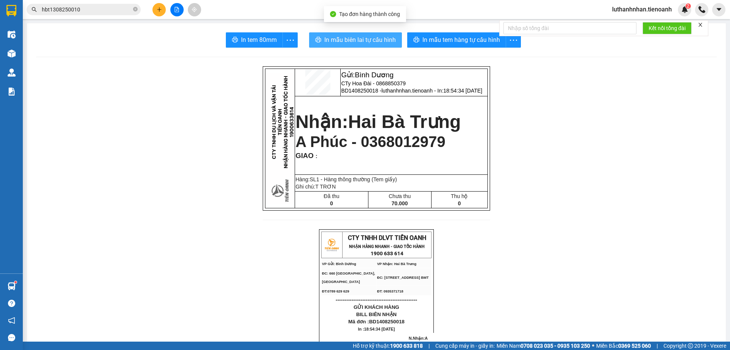
click at [388, 45] on button "In mẫu biên lai tự cấu hình" at bounding box center [355, 39] width 93 height 15
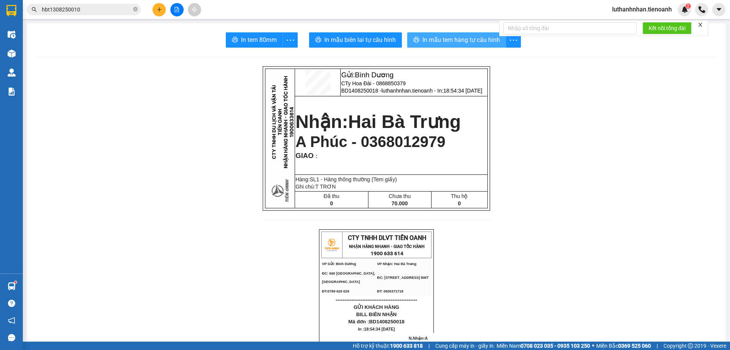
click at [469, 40] on span "In mẫu tem hàng tự cấu hình" at bounding box center [462, 40] width 78 height 10
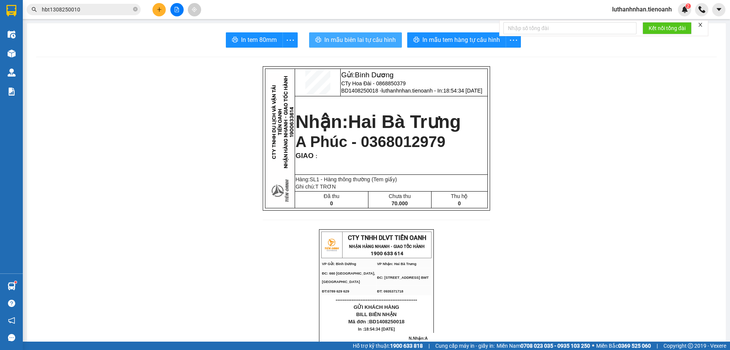
click at [391, 38] on span "In mẫu biên lai tự cấu hình" at bounding box center [360, 40] width 72 height 10
click at [162, 9] on icon "plus" at bounding box center [159, 9] width 5 height 5
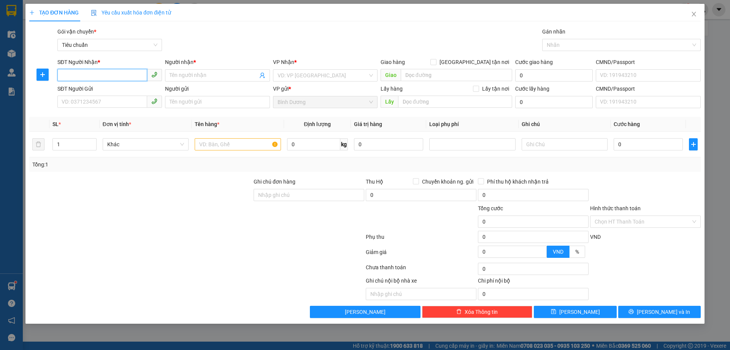
click at [106, 75] on input "SĐT Người Nhận *" at bounding box center [102, 75] width 90 height 12
type input "0984500693"
click at [105, 92] on div "0984500693 - [PERSON_NAME]" at bounding box center [109, 90] width 95 height 8
type input "[PERSON_NAME]"
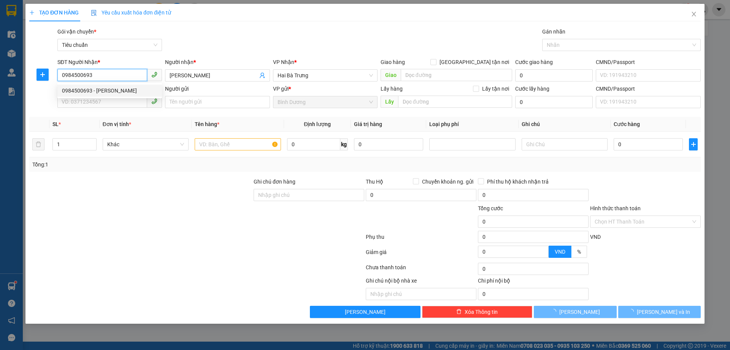
type input "70.000"
type input "0984500693"
click at [114, 100] on input "SĐT Người Gửi" at bounding box center [102, 101] width 90 height 12
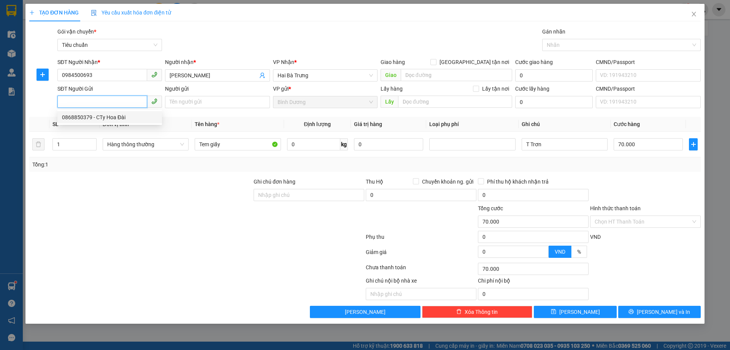
click at [116, 118] on div "0868850379 - CTy Hoa Đài" at bounding box center [109, 117] width 95 height 8
type input "0868850379"
type input "[DEMOGRAPHIC_DATA]"
click at [91, 140] on span "up" at bounding box center [92, 142] width 5 height 5
type input "3"
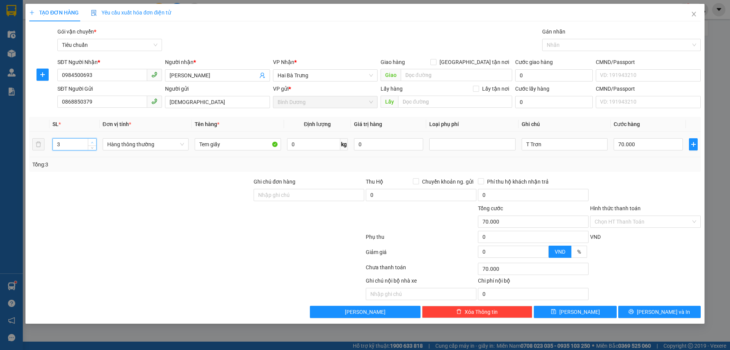
click at [91, 140] on span "up" at bounding box center [92, 142] width 5 height 5
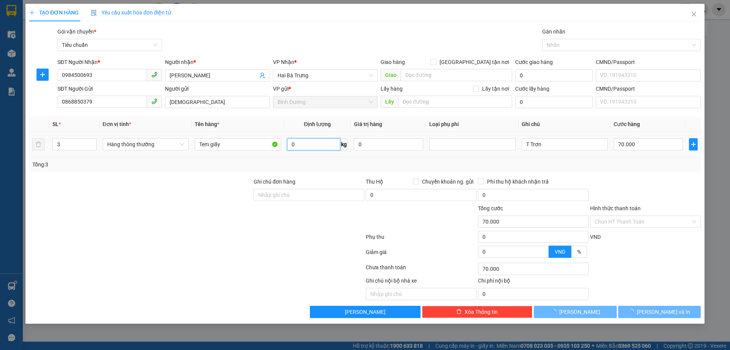
click at [311, 148] on input "0" at bounding box center [313, 144] width 53 height 12
type input "0"
type input "30"
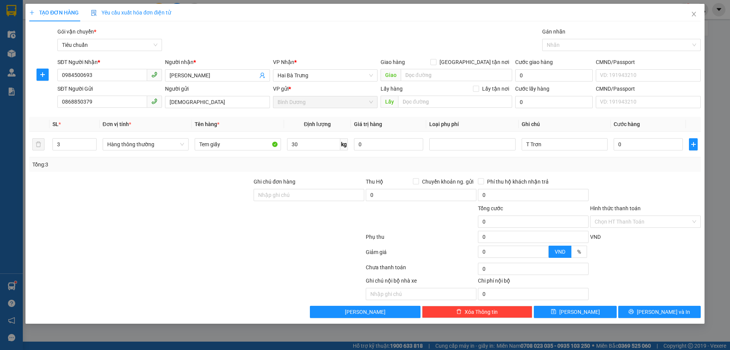
click at [429, 162] on div "Tổng: 3" at bounding box center [365, 164] width 666 height 8
type input "65.000"
click at [625, 145] on input "65.000" at bounding box center [648, 144] width 69 height 12
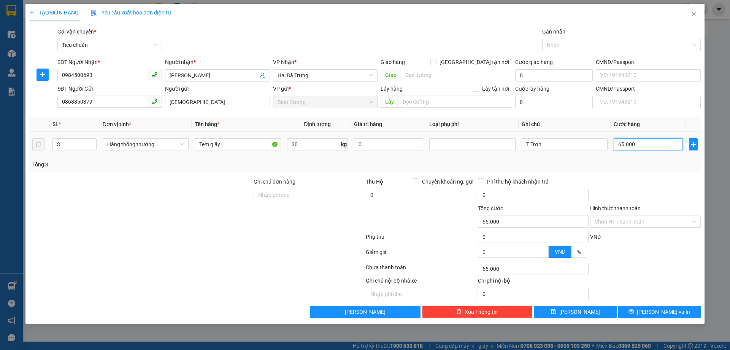
type input "2"
type input "20"
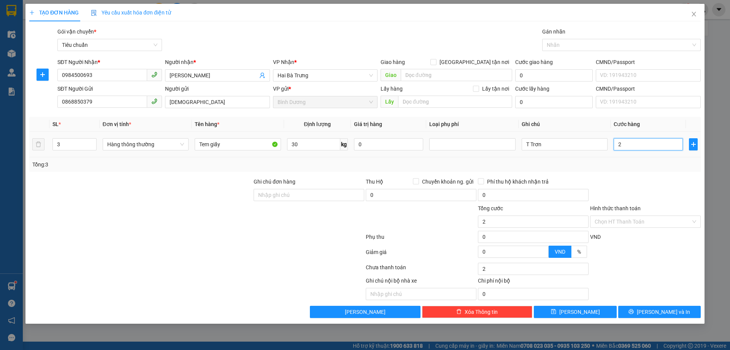
type input "20"
type input "200"
type input "200.000"
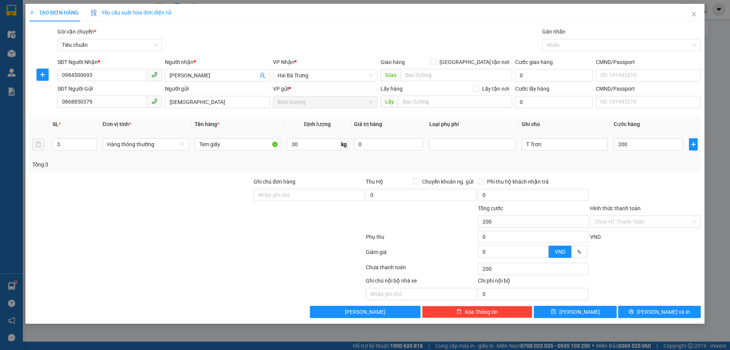
type input "200.000"
click at [636, 164] on div "Tổng: 3" at bounding box center [365, 164] width 666 height 8
click at [542, 148] on input "T Trơn" at bounding box center [565, 144] width 86 height 12
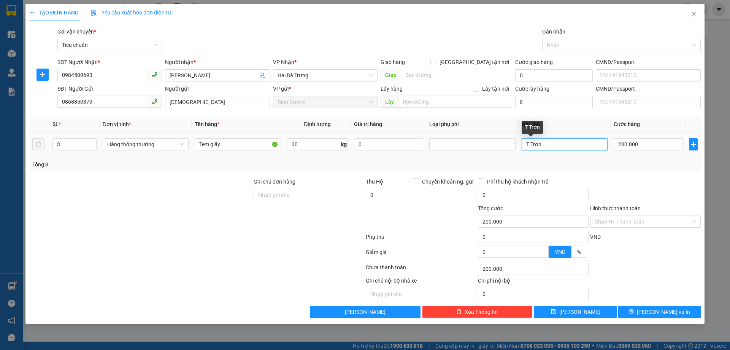
click at [542, 148] on input "T Trơn" at bounding box center [565, 144] width 86 height 12
type input "3T TRƠN"
drag, startPoint x: 627, startPoint y: 167, endPoint x: 639, endPoint y: 170, distance: 12.8
click at [627, 167] on div "Tổng: 3" at bounding box center [365, 164] width 666 height 8
click at [634, 314] on span "printer" at bounding box center [631, 311] width 5 height 6
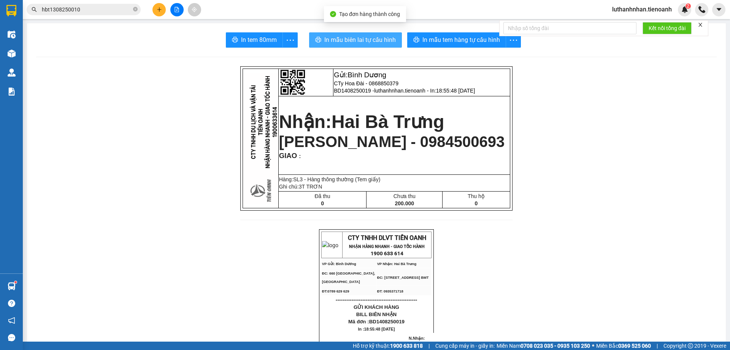
click at [368, 46] on button "In mẫu biên lai tự cấu hình" at bounding box center [355, 39] width 93 height 15
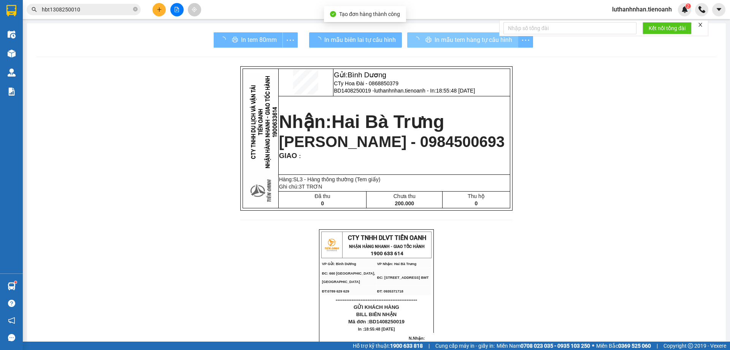
click at [482, 39] on span "In mẫu tem hàng tự cấu hình" at bounding box center [474, 40] width 78 height 10
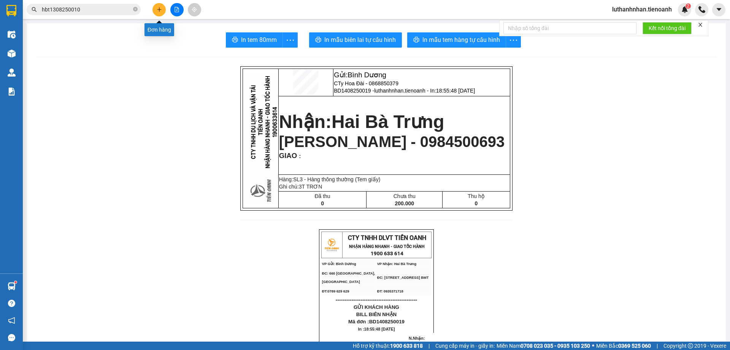
click at [162, 7] on icon "plus" at bounding box center [159, 9] width 5 height 5
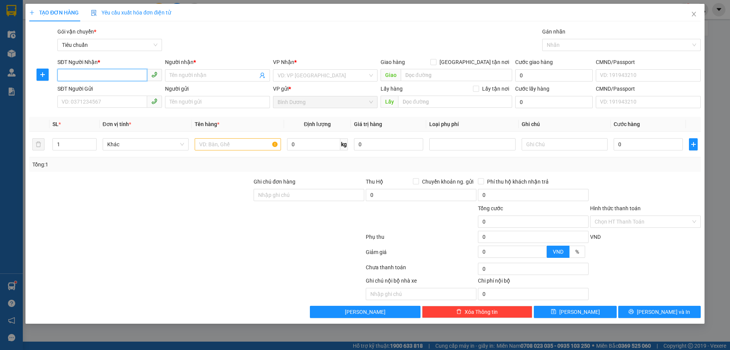
click at [113, 72] on input "SĐT Người Nhận *" at bounding box center [102, 75] width 90 height 12
click at [101, 93] on div "0948412937 - [PERSON_NAME]" at bounding box center [109, 90] width 95 height 8
type input "0948412937"
type input "[PERSON_NAME]"
type input "40.000"
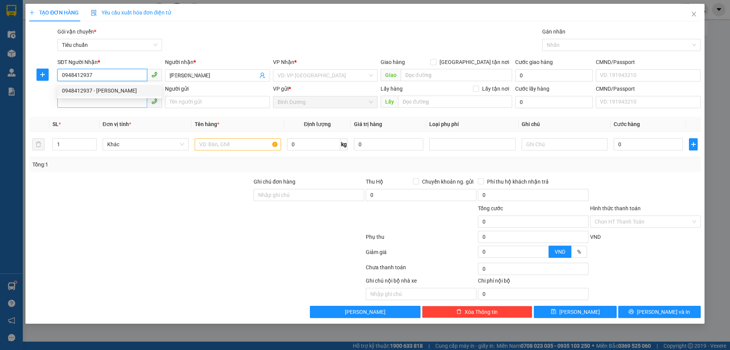
type input "40.000"
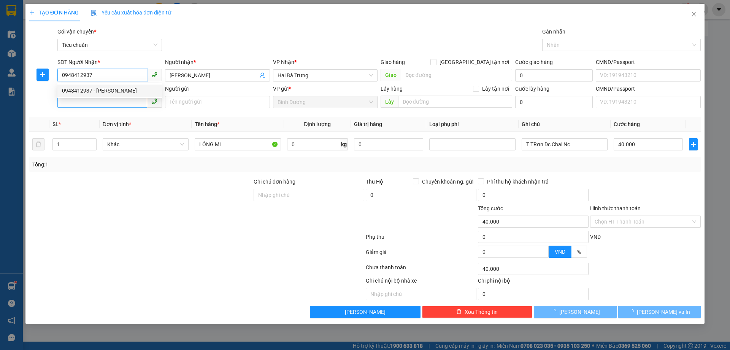
type input "0948412937"
click at [107, 103] on input "SĐT Người Gửi" at bounding box center [102, 101] width 90 height 12
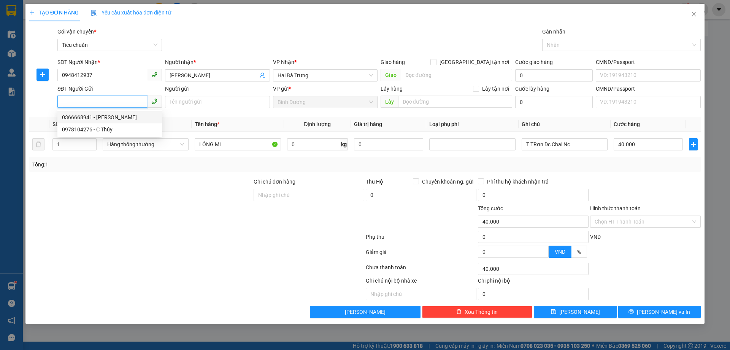
click at [110, 120] on div "0366668941 - [PERSON_NAME]" at bounding box center [109, 117] width 95 height 8
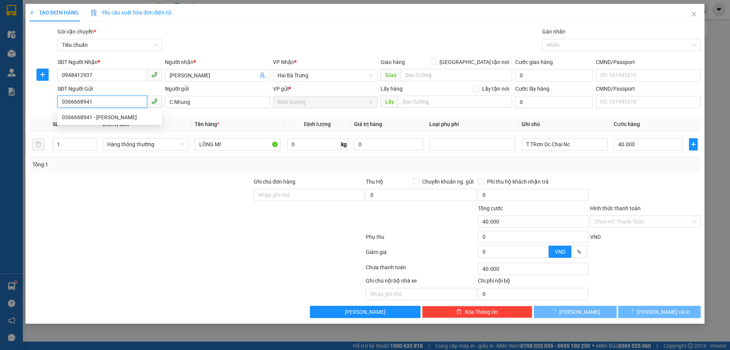
type input "0366668941"
type input "C Nhung"
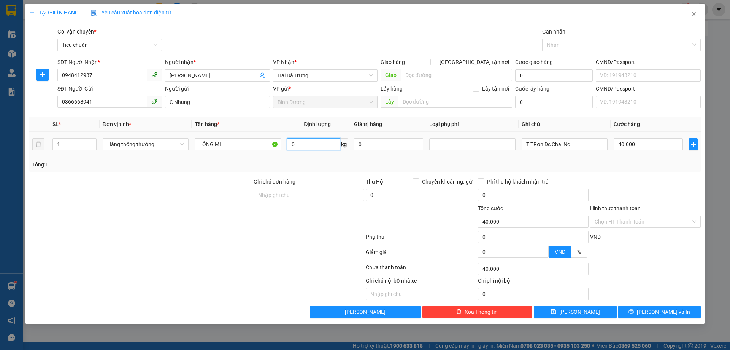
click at [307, 148] on input "0" at bounding box center [313, 144] width 53 height 12
type input "11"
click at [317, 162] on div "Tổng: 1" at bounding box center [365, 164] width 666 height 8
type input "50.000"
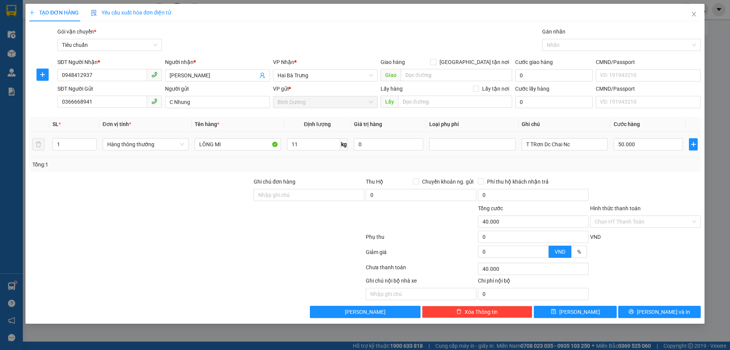
type input "50.000"
click at [541, 142] on input "T TRơn Dc Chai Nc" at bounding box center [565, 144] width 86 height 12
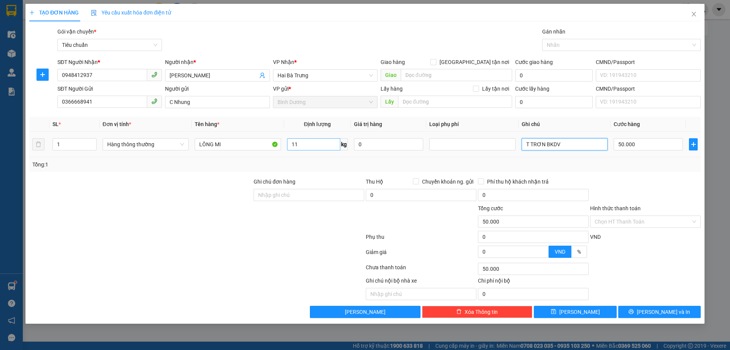
type input "T TRƠN BKDV"
click at [300, 145] on input "11" at bounding box center [313, 144] width 53 height 12
type input "12"
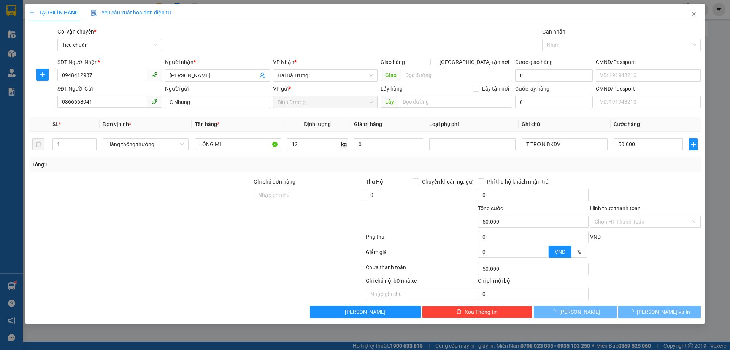
click at [334, 168] on div "Tổng: 1" at bounding box center [365, 164] width 666 height 8
click at [661, 310] on span "[PERSON_NAME] và In" at bounding box center [663, 311] width 53 height 8
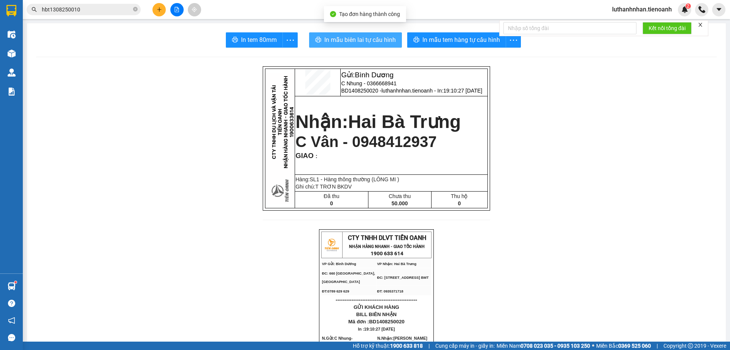
click at [338, 43] on span "In mẫu biên lai tự cấu hình" at bounding box center [360, 40] width 72 height 10
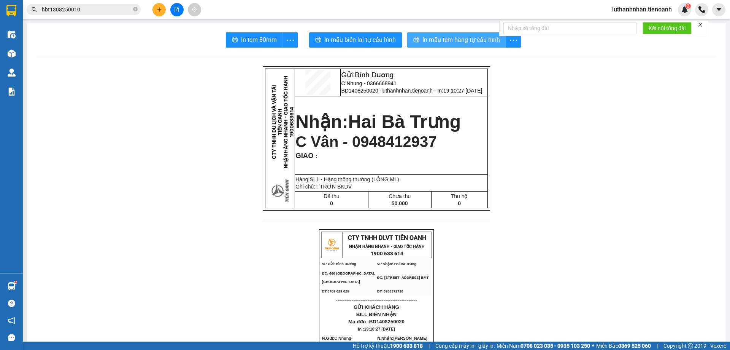
click at [472, 40] on span "In mẫu tem hàng tự cấu hình" at bounding box center [462, 40] width 78 height 10
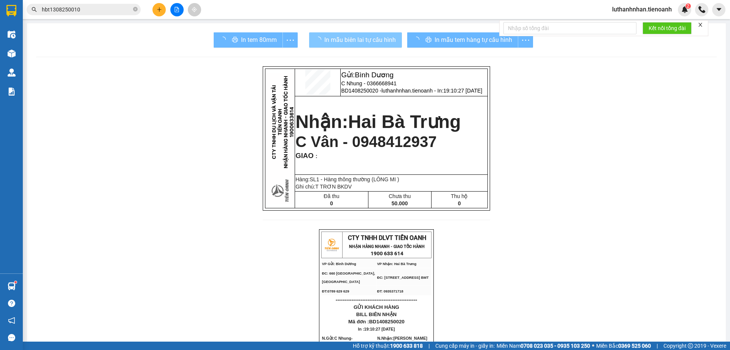
click at [383, 40] on span "In mẫu biên lai tự cấu hình" at bounding box center [360, 40] width 72 height 10
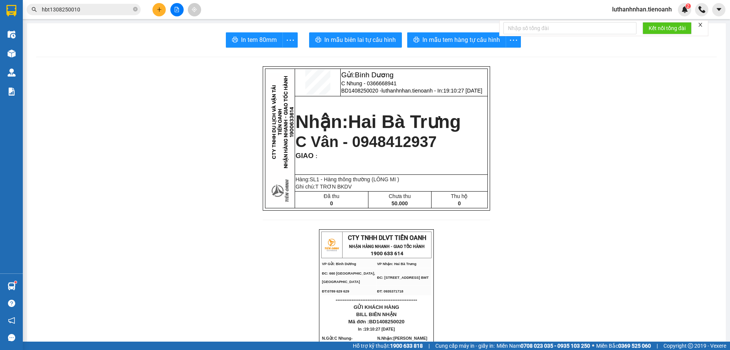
click at [157, 8] on icon "plus" at bounding box center [159, 9] width 5 height 5
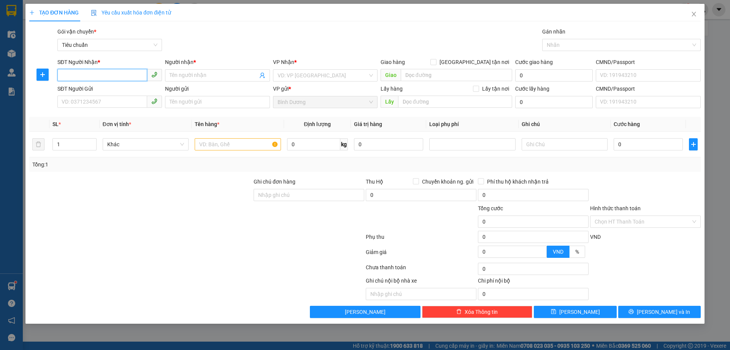
click at [104, 78] on input "SĐT Người Nhận *" at bounding box center [102, 75] width 90 height 12
type input "0984364331"
click at [102, 90] on div "0984364331 - [PERSON_NAME]" at bounding box center [109, 90] width 95 height 8
type input "C Hằng"
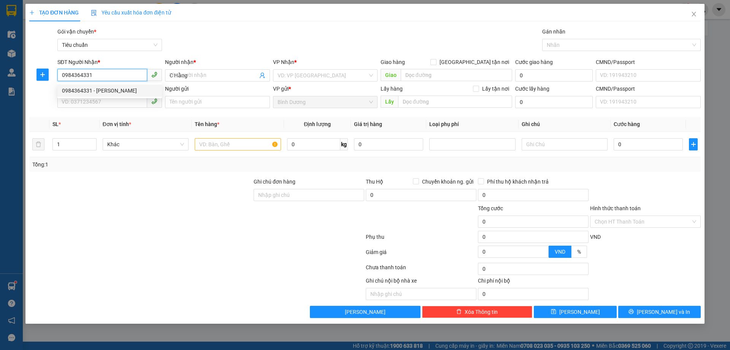
type input "150.000"
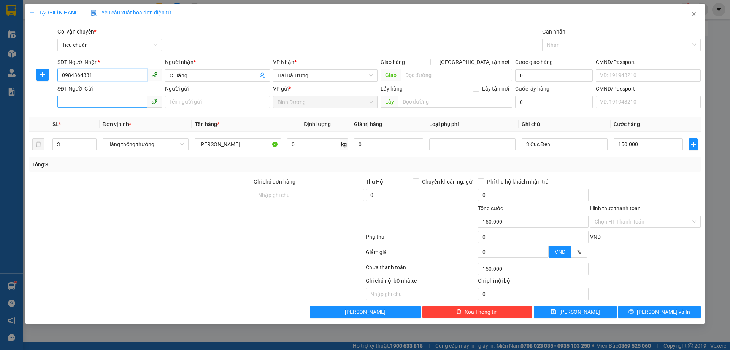
type input "0984364331"
click at [111, 104] on input "SĐT Người Gửi" at bounding box center [102, 101] width 90 height 12
click at [100, 102] on input "SĐT Người Gửi" at bounding box center [102, 101] width 90 height 12
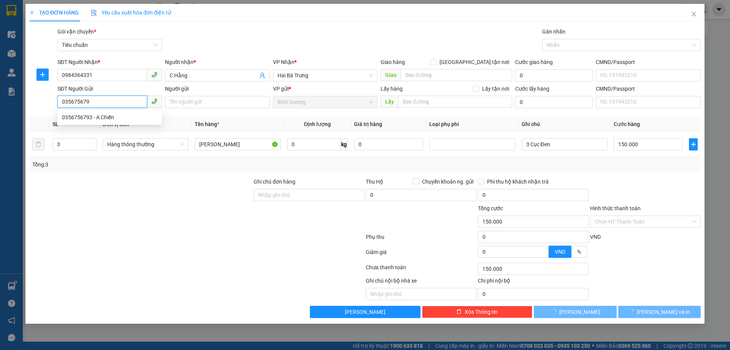
type input "0356756793"
click at [111, 118] on div "0356756793 - A Chiến" at bounding box center [109, 117] width 95 height 8
type input "A Chiến"
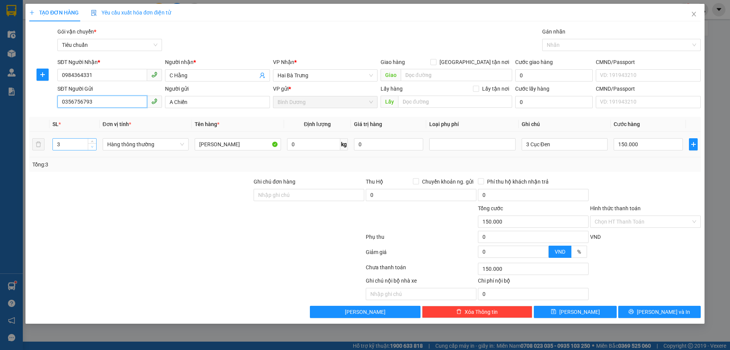
type input "0356756793"
click at [91, 146] on icon "down" at bounding box center [92, 146] width 3 height 3
type input "1"
click at [91, 146] on icon "down" at bounding box center [92, 146] width 3 height 3
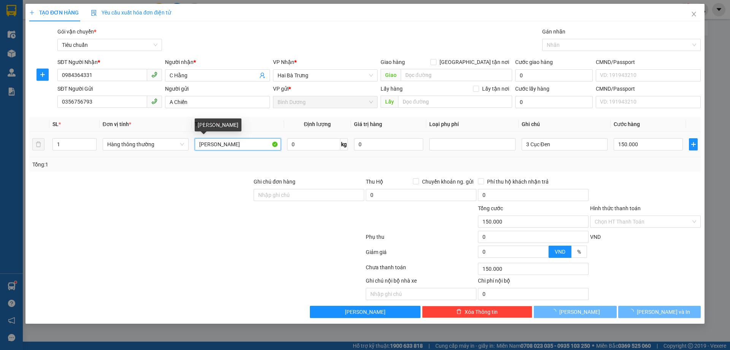
click at [225, 145] on input "[PERSON_NAME]" at bounding box center [238, 144] width 86 height 12
type input "0"
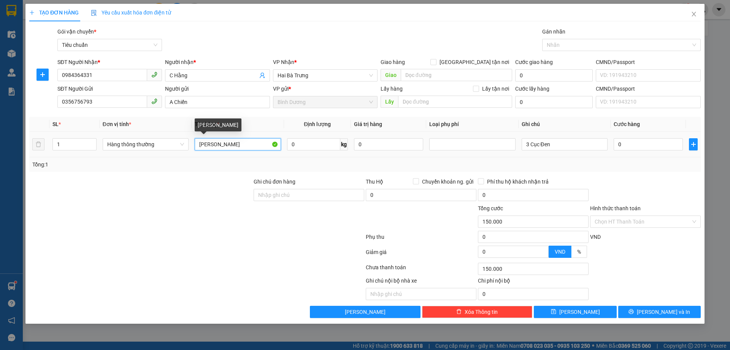
type input "0"
type input "[PERSON_NAME]"
click at [301, 164] on div "Tổng: 1" at bounding box center [365, 164] width 666 height 8
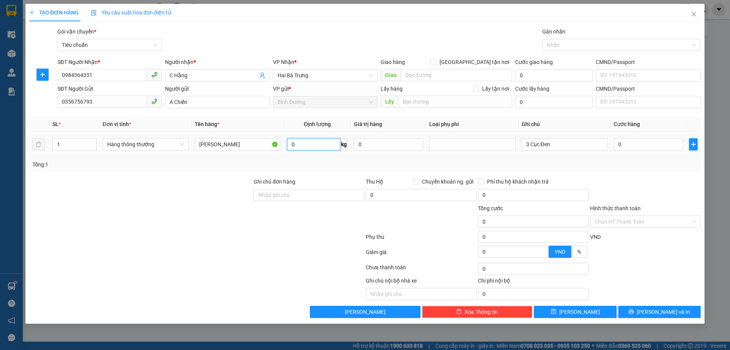
click at [310, 141] on input "0" at bounding box center [313, 144] width 53 height 12
click at [323, 142] on input "20 CÂY TRẮNG DÀI" at bounding box center [313, 144] width 53 height 12
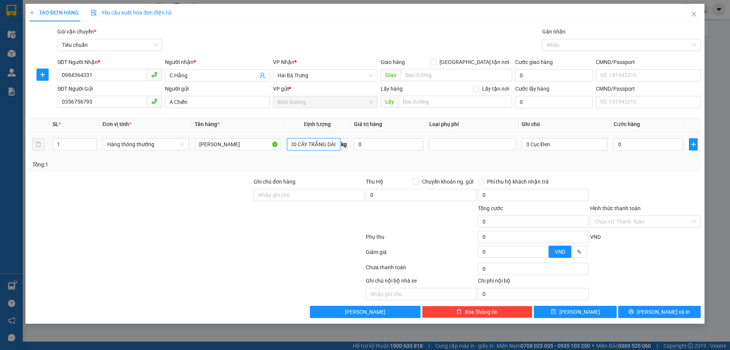
click at [323, 142] on input "20 CÂY TRẮNG DÀI" at bounding box center [313, 144] width 53 height 12
click at [304, 152] on td "0 kg" at bounding box center [317, 144] width 67 height 25
click at [298, 145] on input "0" at bounding box center [313, 144] width 53 height 12
type input "20"
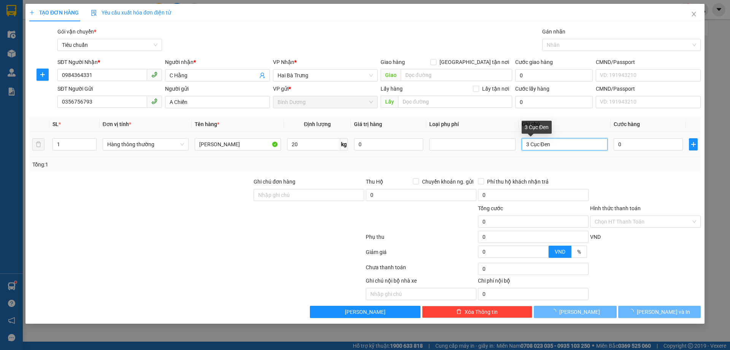
click at [556, 144] on input "3 Cục Đen" at bounding box center [565, 144] width 86 height 12
type input "55.000"
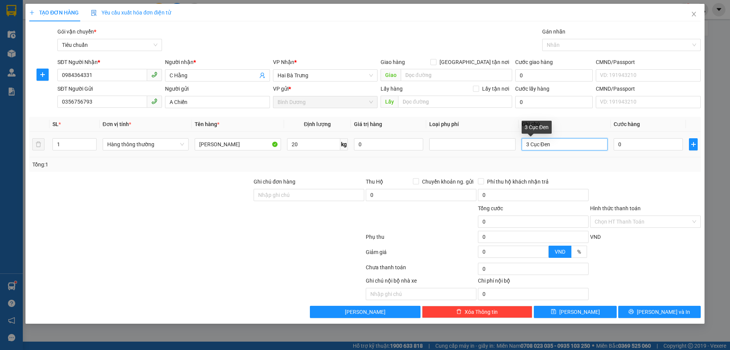
type input "55.000"
click at [556, 144] on input "3 Cục Đen" at bounding box center [565, 144] width 86 height 12
type input "CÂY TRẮNG DÀI"
drag, startPoint x: 577, startPoint y: 169, endPoint x: 612, endPoint y: 152, distance: 39.5
click at [577, 169] on div "Tổng: 1" at bounding box center [365, 164] width 672 height 14
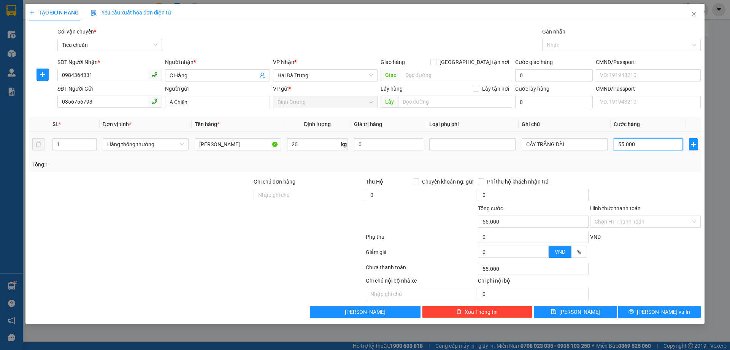
click at [621, 145] on input "55.000" at bounding box center [648, 144] width 69 height 12
type input "1"
type input "10"
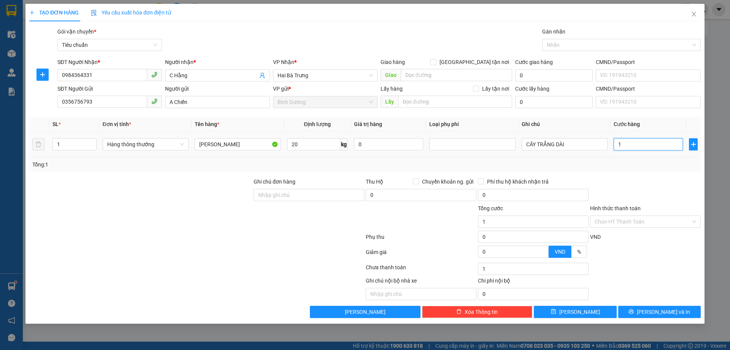
type input "10"
type input "100"
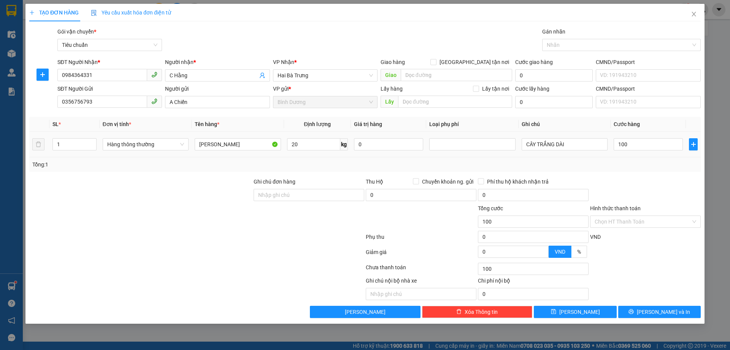
type input "100.000"
click at [633, 171] on div "Tổng: 1" at bounding box center [365, 164] width 672 height 14
click at [675, 315] on button "[PERSON_NAME] và In" at bounding box center [660, 311] width 83 height 12
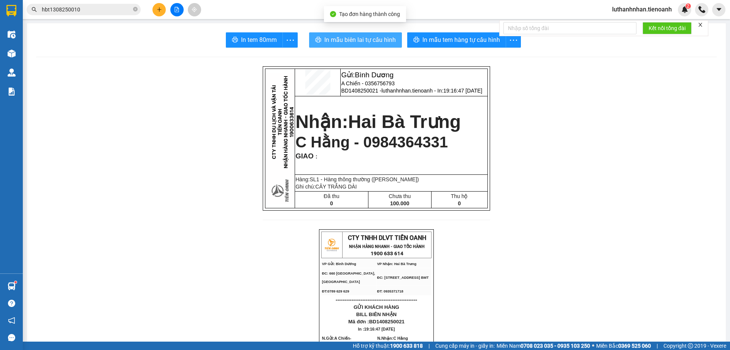
click at [380, 36] on span "In mẫu biên lai tự cấu hình" at bounding box center [360, 40] width 72 height 10
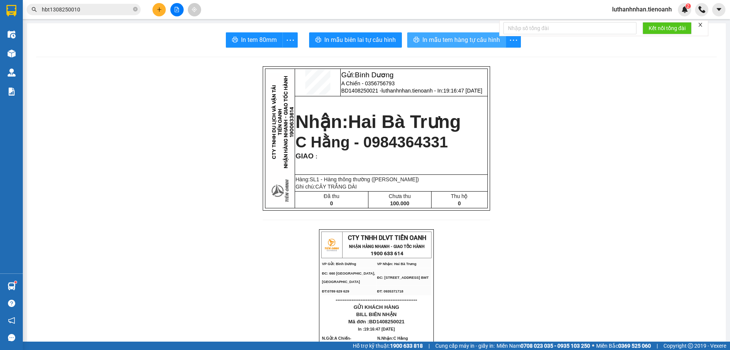
click at [466, 34] on button "In mẫu tem hàng tự cấu hình" at bounding box center [456, 39] width 99 height 15
